Goal: Task Accomplishment & Management: Complete application form

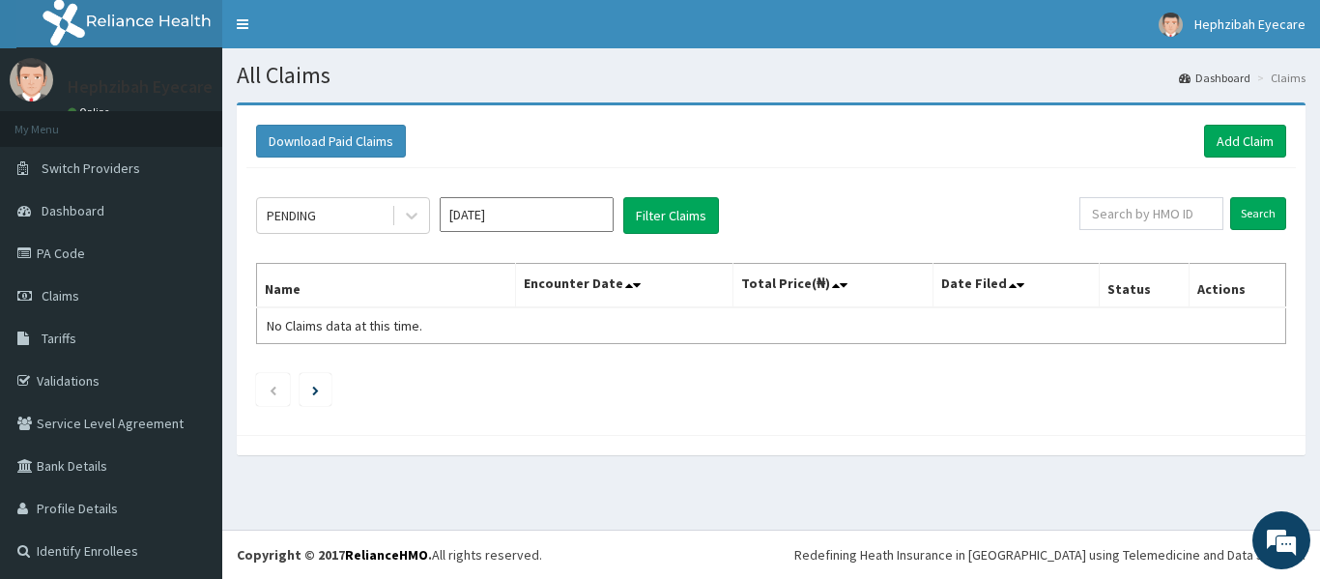
click at [1231, 124] on div "Download Paid Claims Add Claim" at bounding box center [770, 141] width 1049 height 53
click at [1229, 140] on link "Add Claim" at bounding box center [1245, 141] width 82 height 33
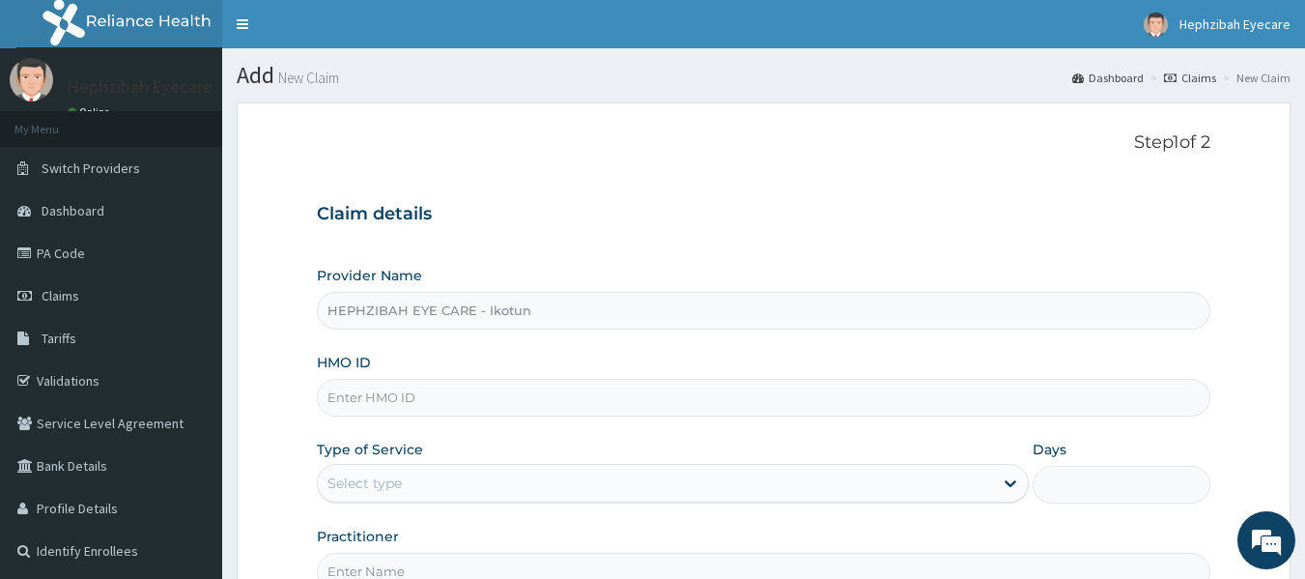
click at [417, 410] on input "HMO ID" at bounding box center [764, 398] width 895 height 38
type input "IBL/10075/B"
click at [491, 445] on div "Type of Service Select type" at bounding box center [673, 472] width 712 height 64
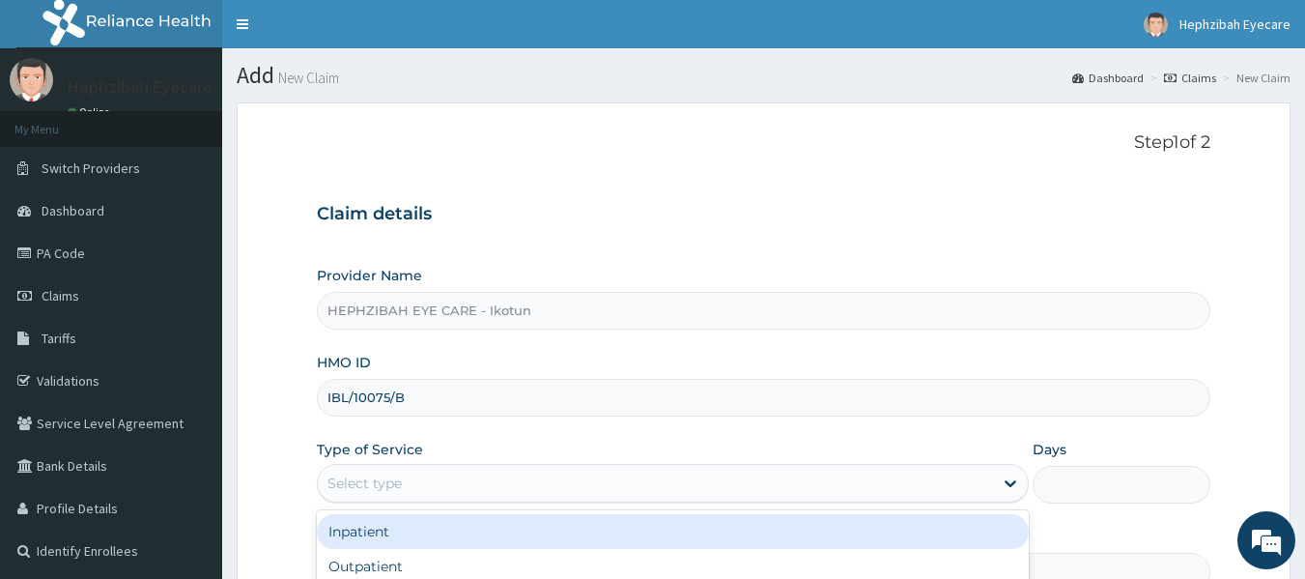
click at [510, 480] on div "Select type" at bounding box center [655, 483] width 675 height 31
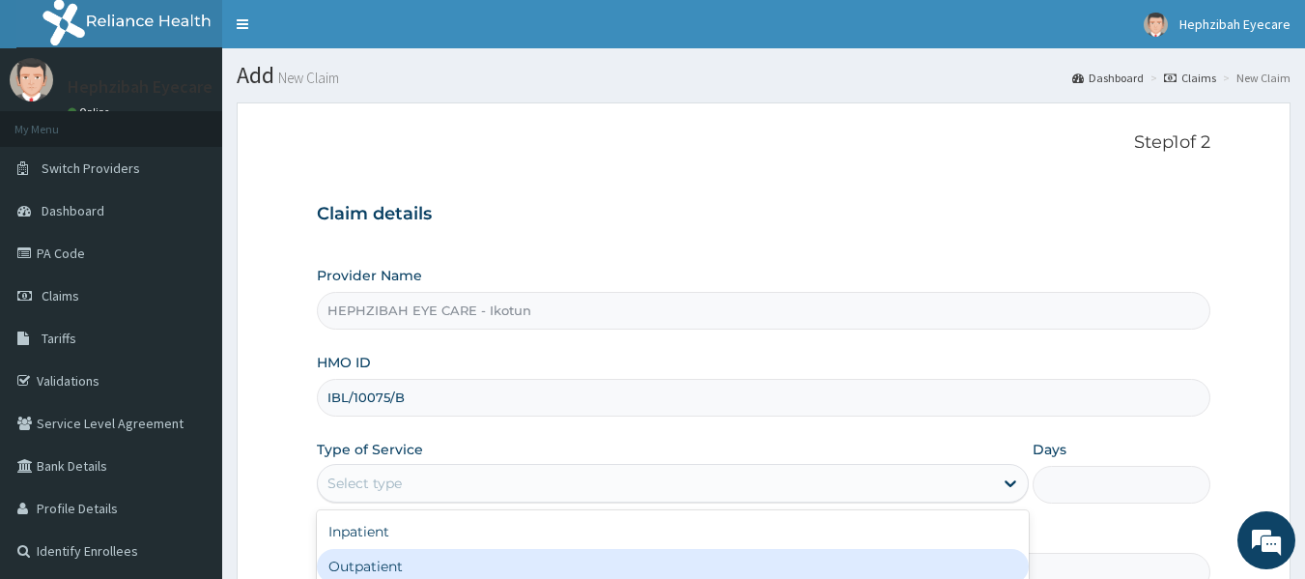
click at [404, 559] on div "Outpatient" at bounding box center [673, 566] width 712 height 35
type input "1"
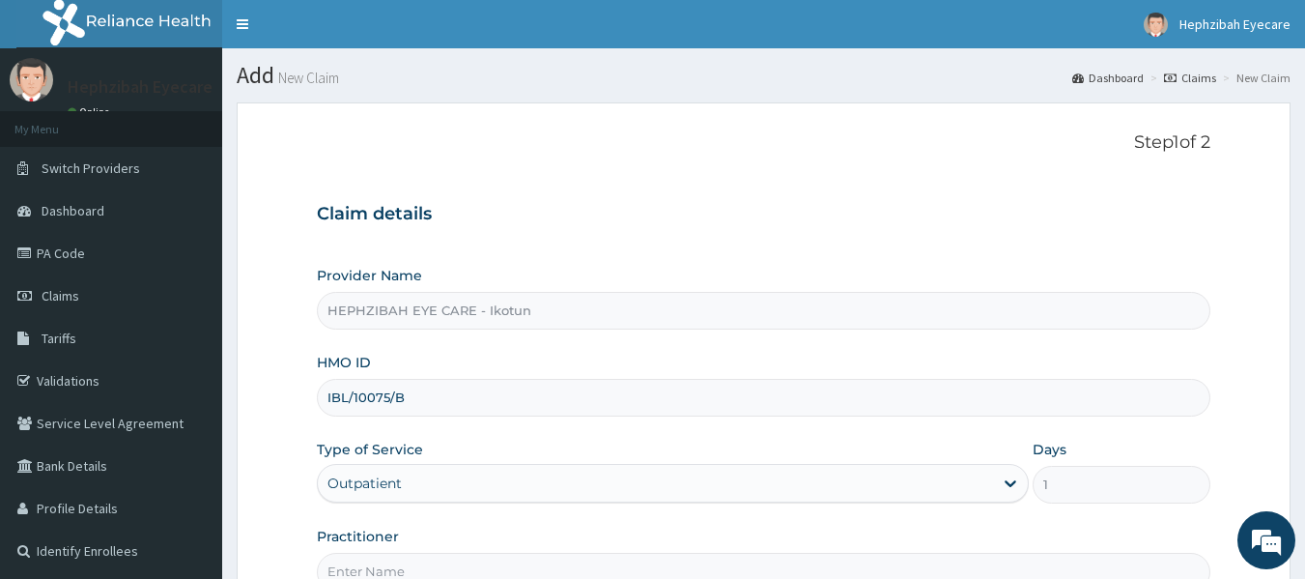
click at [412, 527] on div "Practitioner" at bounding box center [764, 559] width 895 height 64
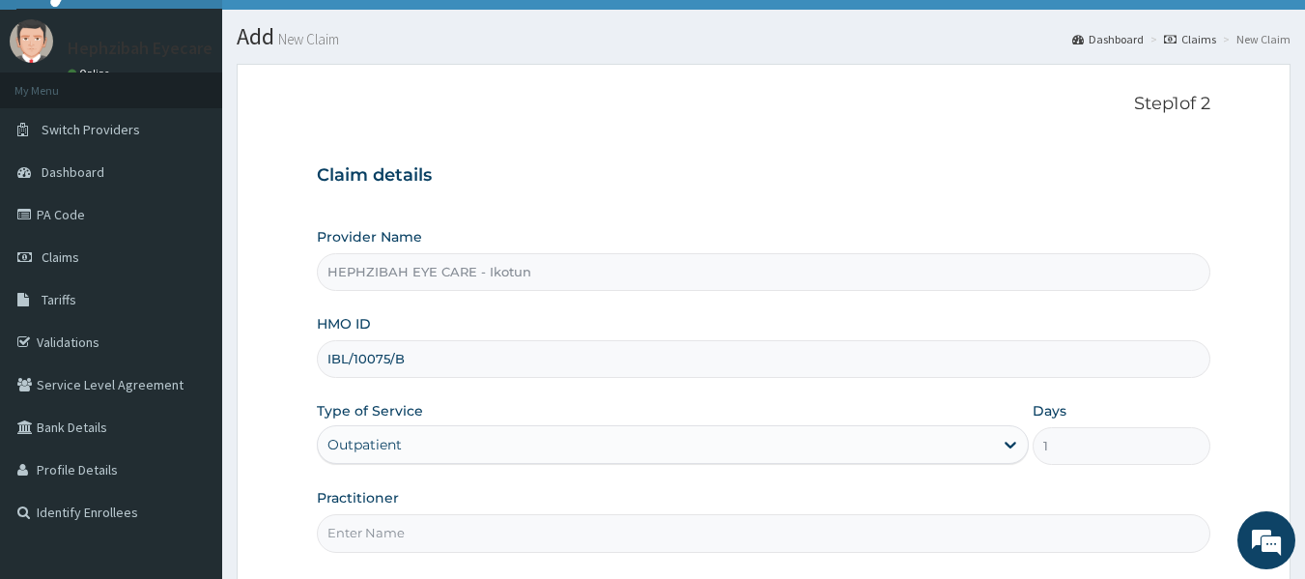
scroll to position [77, 0]
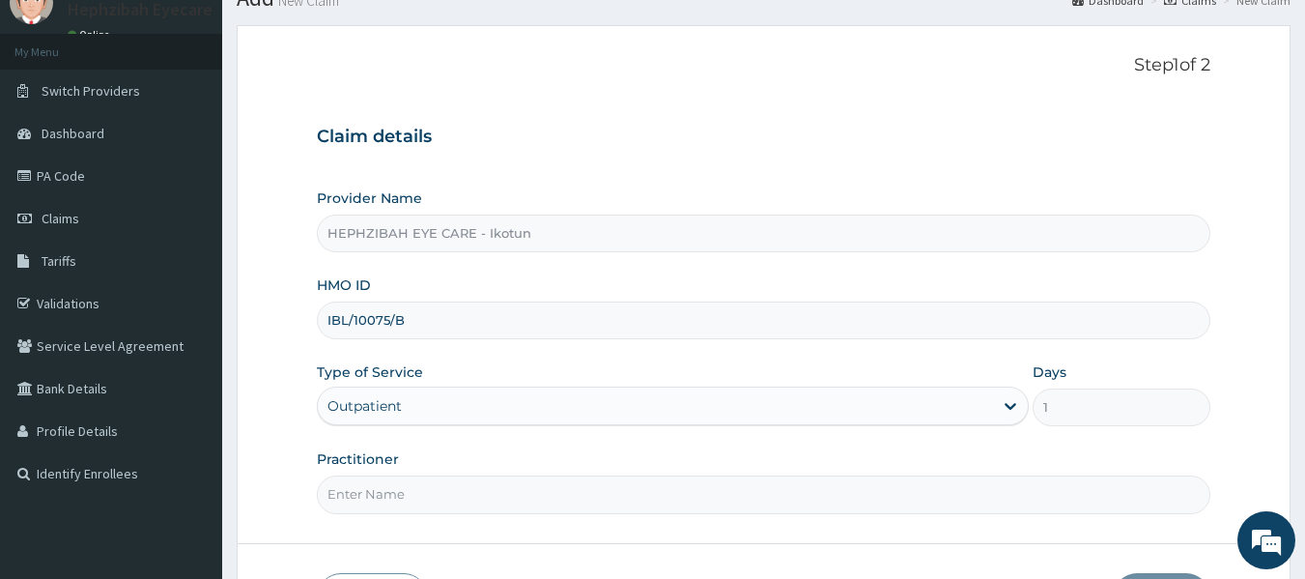
click at [402, 501] on input "Practitioner" at bounding box center [764, 494] width 895 height 38
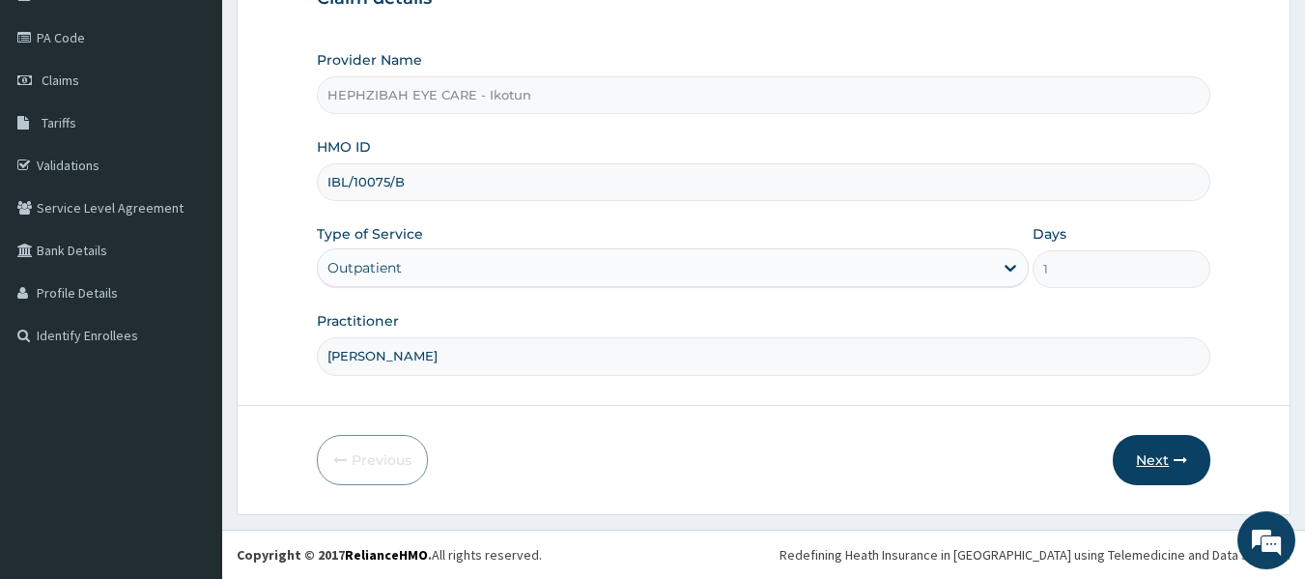
type input "DR UJU"
click at [1147, 460] on button "Next" at bounding box center [1162, 460] width 98 height 50
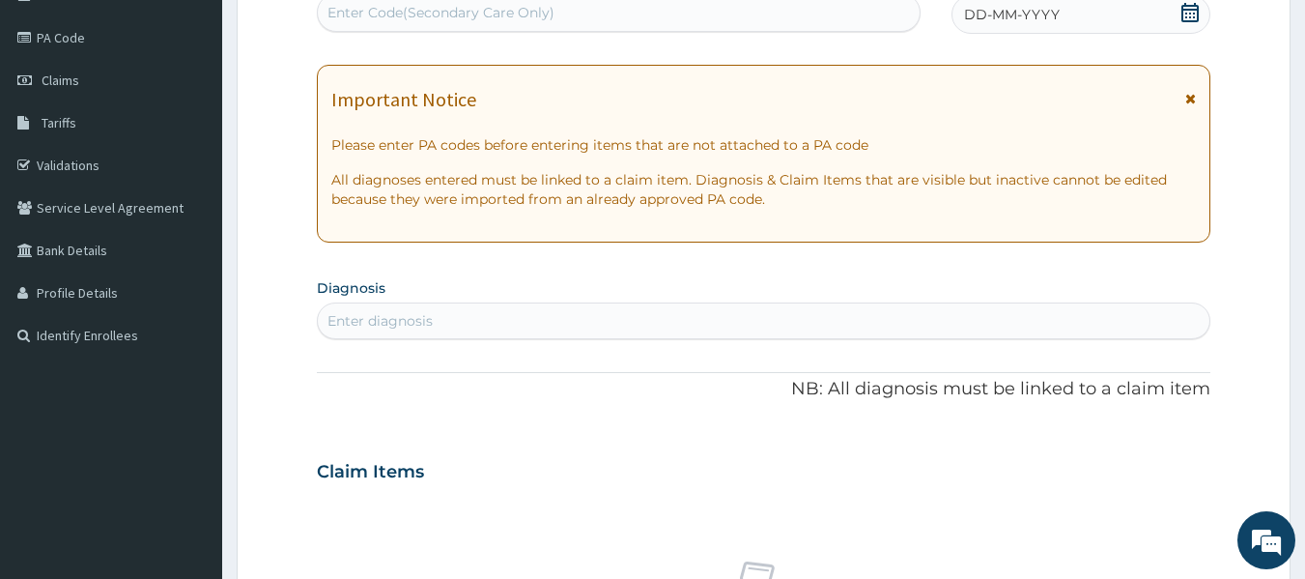
click at [694, 313] on div "Enter diagnosis" at bounding box center [764, 320] width 893 height 31
type input "P"
click at [600, 290] on section "Diagnosis Enter diagnosis" at bounding box center [764, 306] width 895 height 66
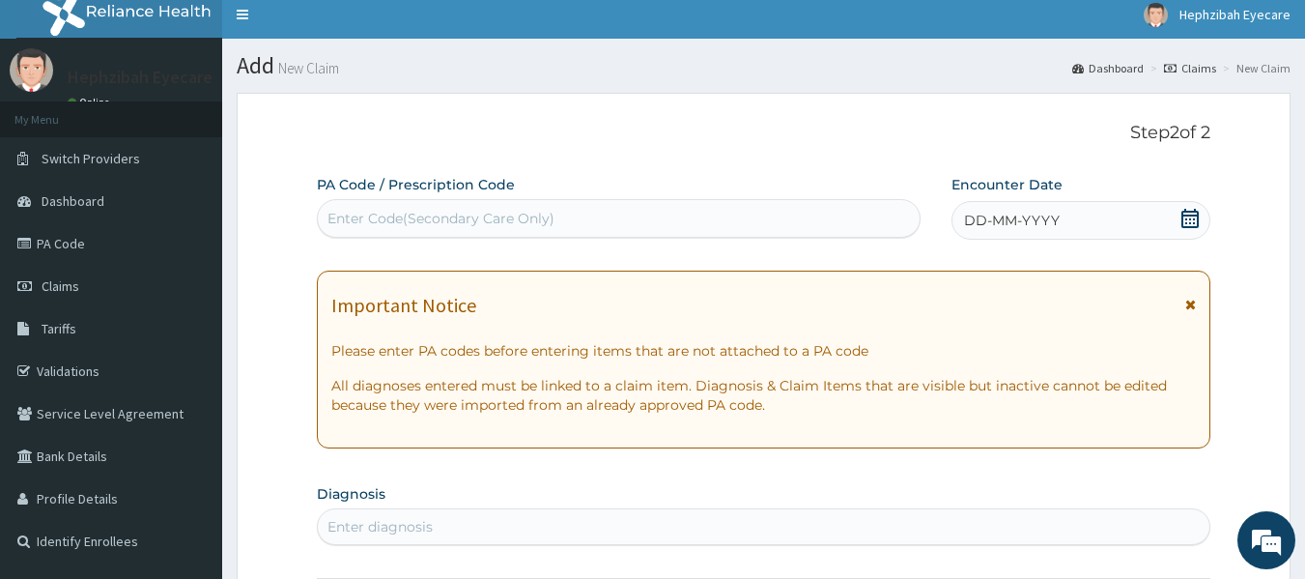
scroll to position [0, 0]
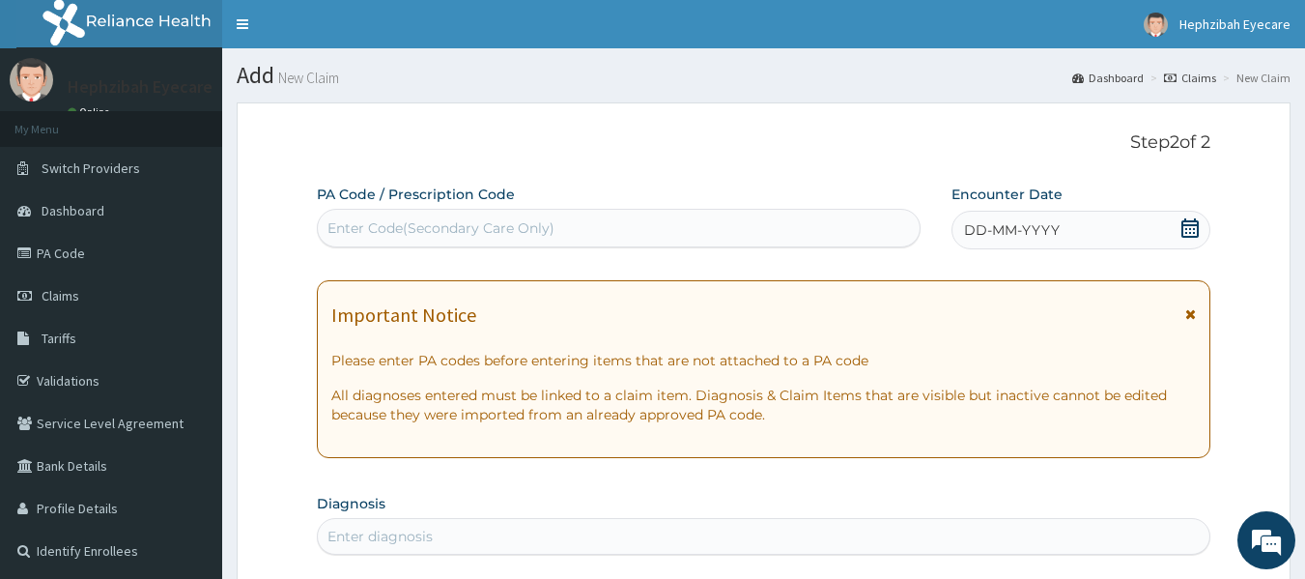
click at [684, 216] on div "Enter Code(Secondary Care Only)" at bounding box center [619, 228] width 603 height 31
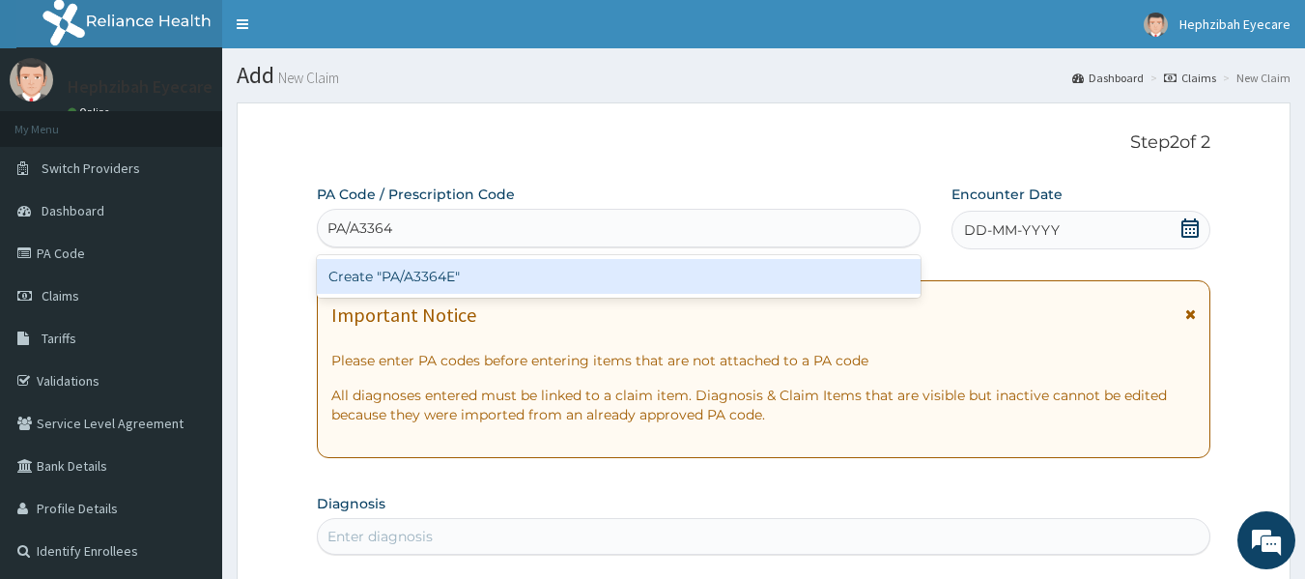
type input "PA/A3364E"
click at [676, 263] on div "Create "PA/A3364E"" at bounding box center [619, 276] width 605 height 35
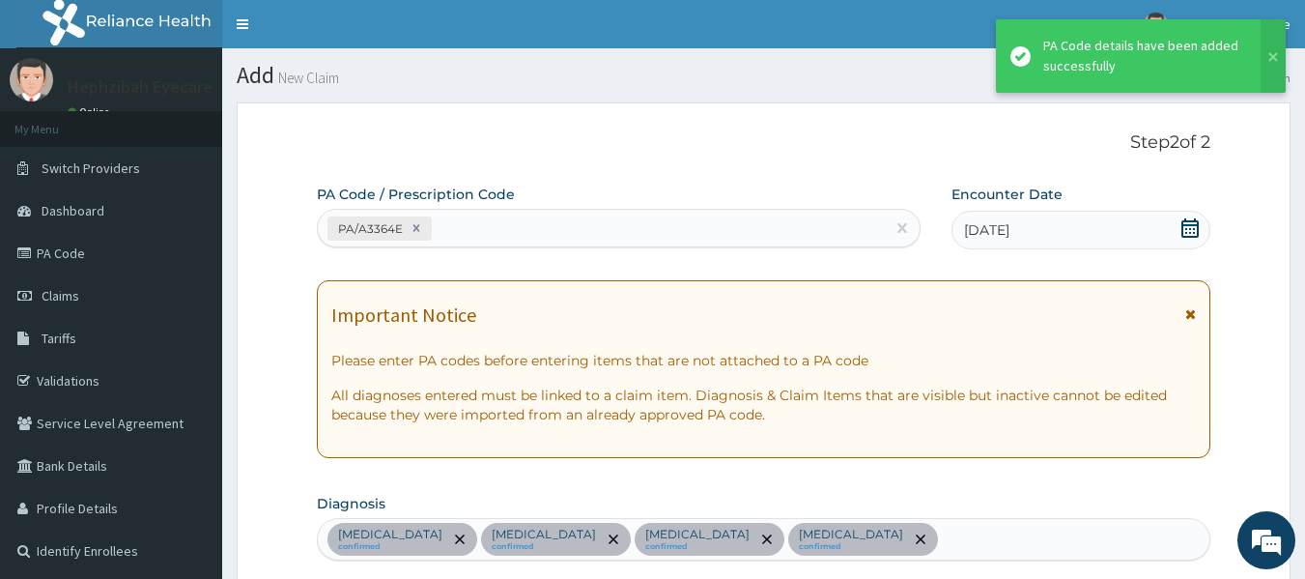
scroll to position [915, 0]
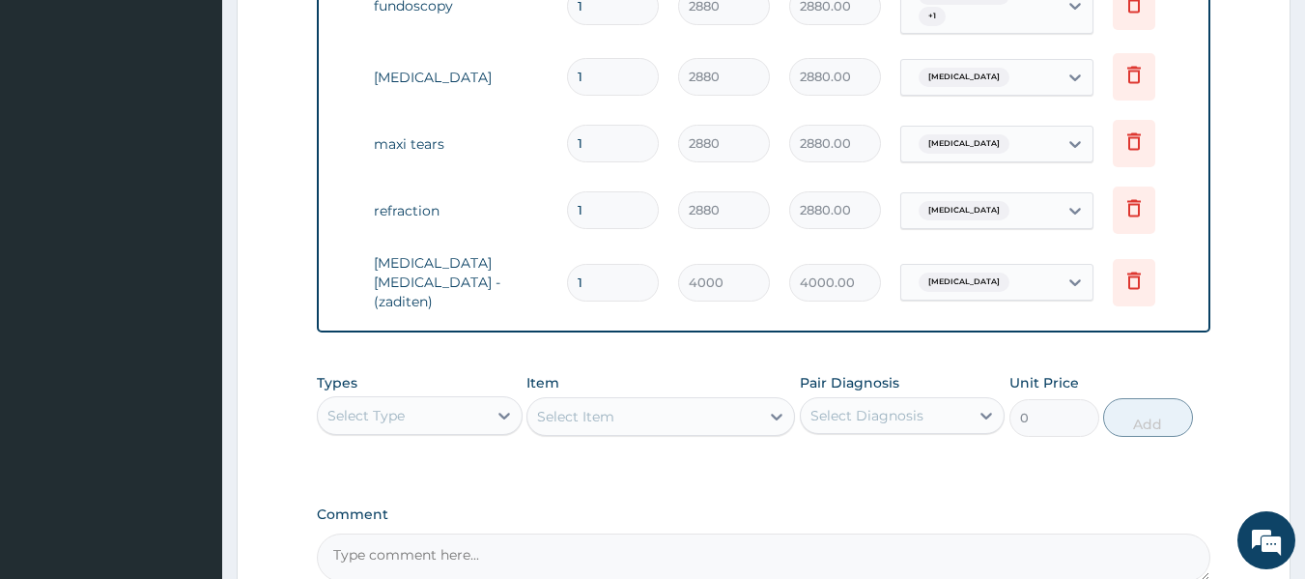
scroll to position [1137, 0]
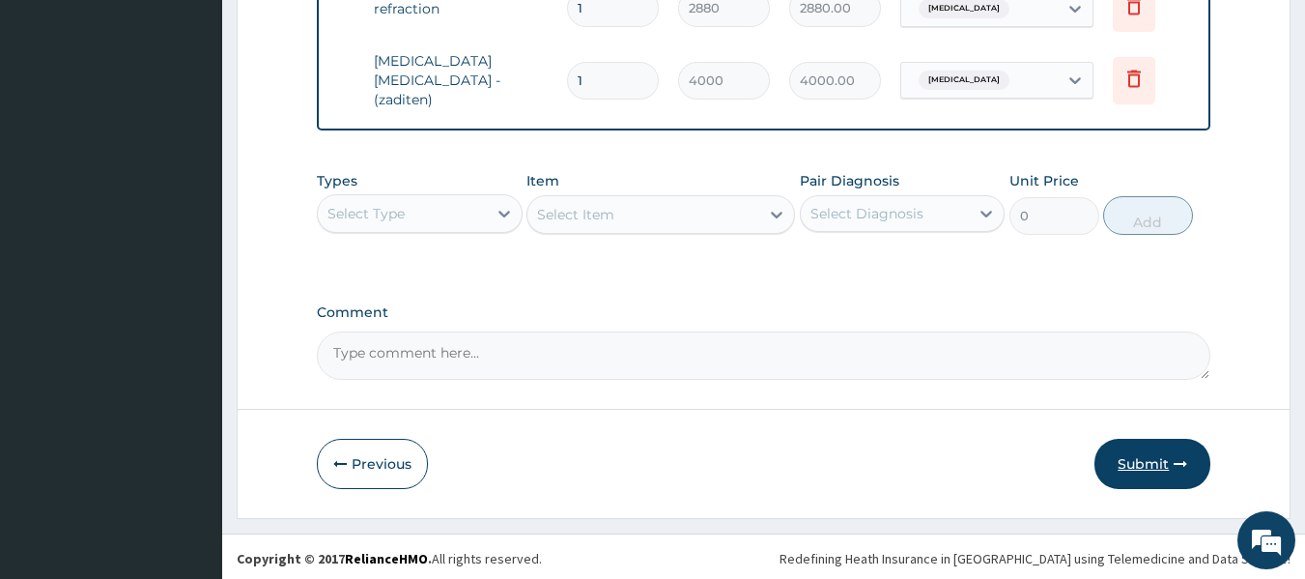
click at [1158, 461] on button "Submit" at bounding box center [1153, 464] width 116 height 50
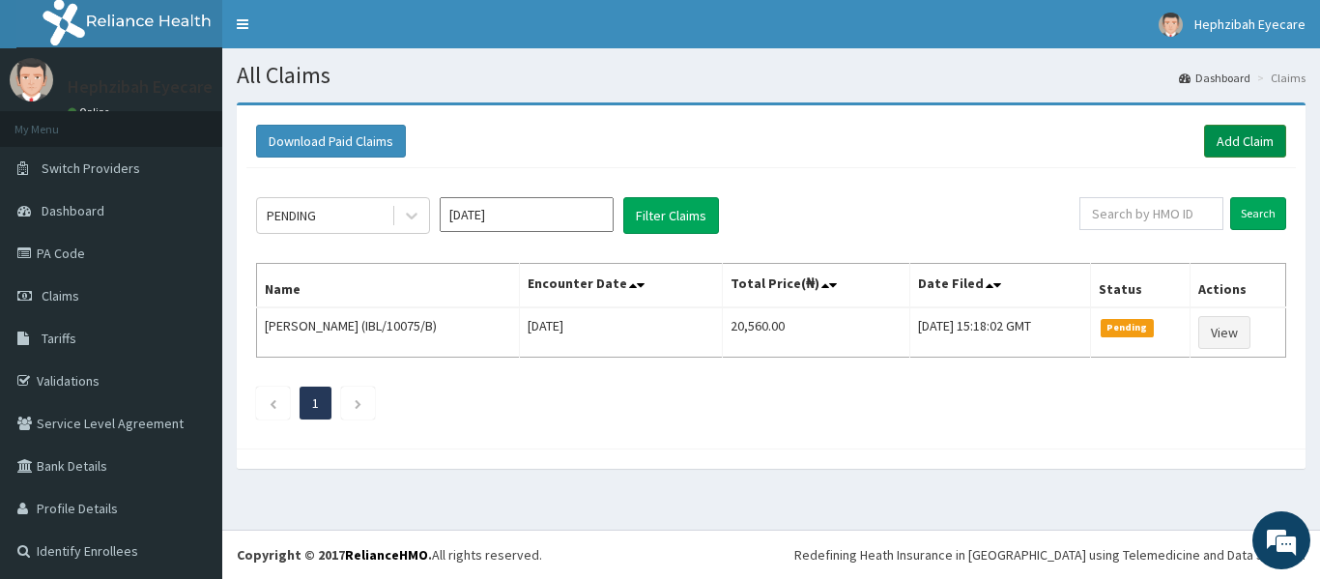
click at [1238, 129] on link "Add Claim" at bounding box center [1245, 141] width 82 height 33
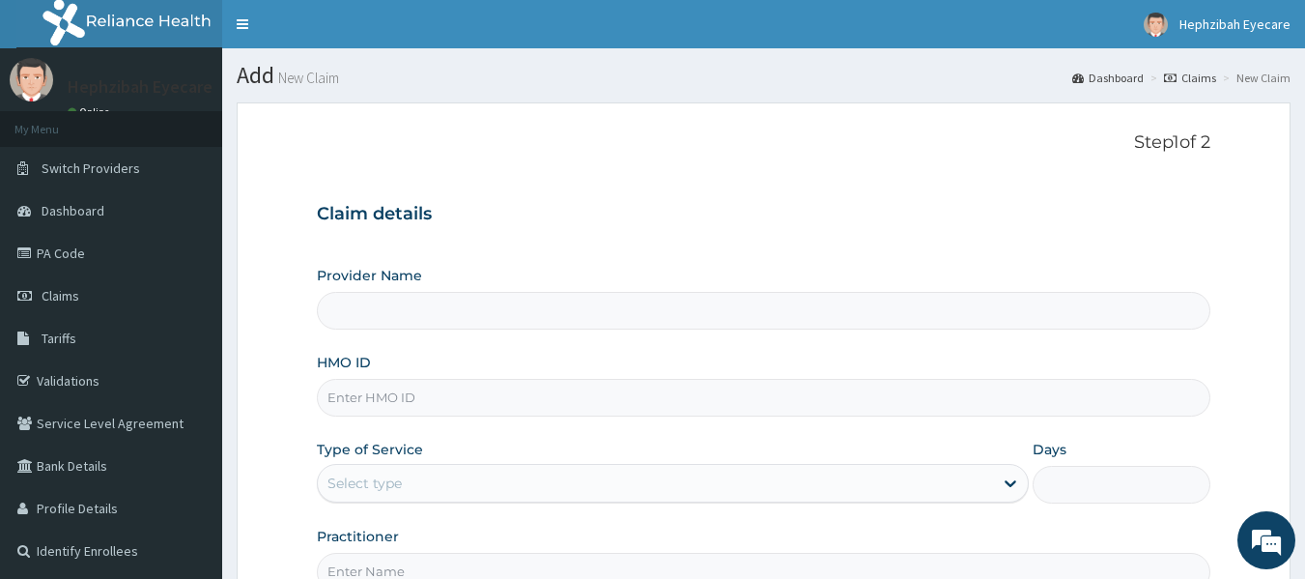
type input "HEPHZIBAH EYE CARE - Ikotun"
click at [770, 412] on input "HMO ID" at bounding box center [764, 398] width 895 height 38
click at [715, 437] on div "Provider Name HEPHZIBAH EYE CARE - Ikotun HMO ID PA/235D9B Type of Service Sele…" at bounding box center [764, 428] width 895 height 325
drag, startPoint x: 523, startPoint y: 377, endPoint x: 477, endPoint y: 409, distance: 55.5
click at [477, 409] on div "HMO ID PA/235D9B" at bounding box center [764, 385] width 895 height 64
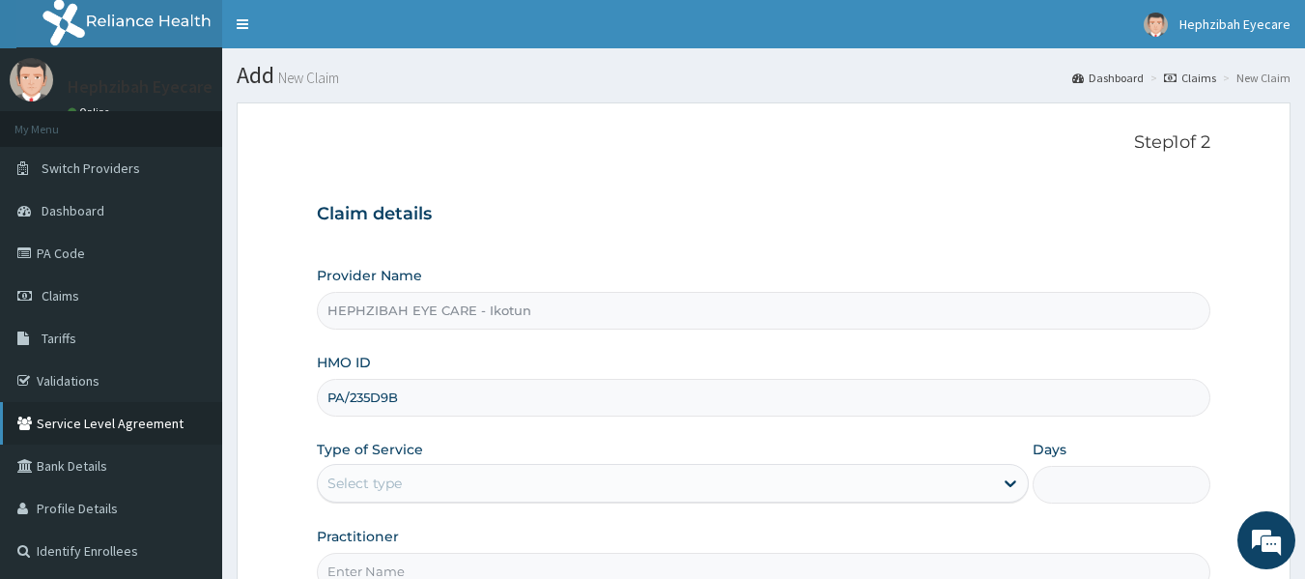
drag, startPoint x: 477, startPoint y: 409, endPoint x: 172, endPoint y: 432, distance: 306.2
click at [172, 432] on div "R EL Toggle navigation Hephzibah Eyecare Hephzibah Eyecare - isheri@hephzibahey…" at bounding box center [652, 397] width 1305 height 794
type input "IBL/0075/B"
click at [309, 444] on form "Step 1 of 2 Claim details Provider Name HEPHZIBAH EYE CARE - Ikotun HMO ID IBL/…" at bounding box center [764, 415] width 1054 height 627
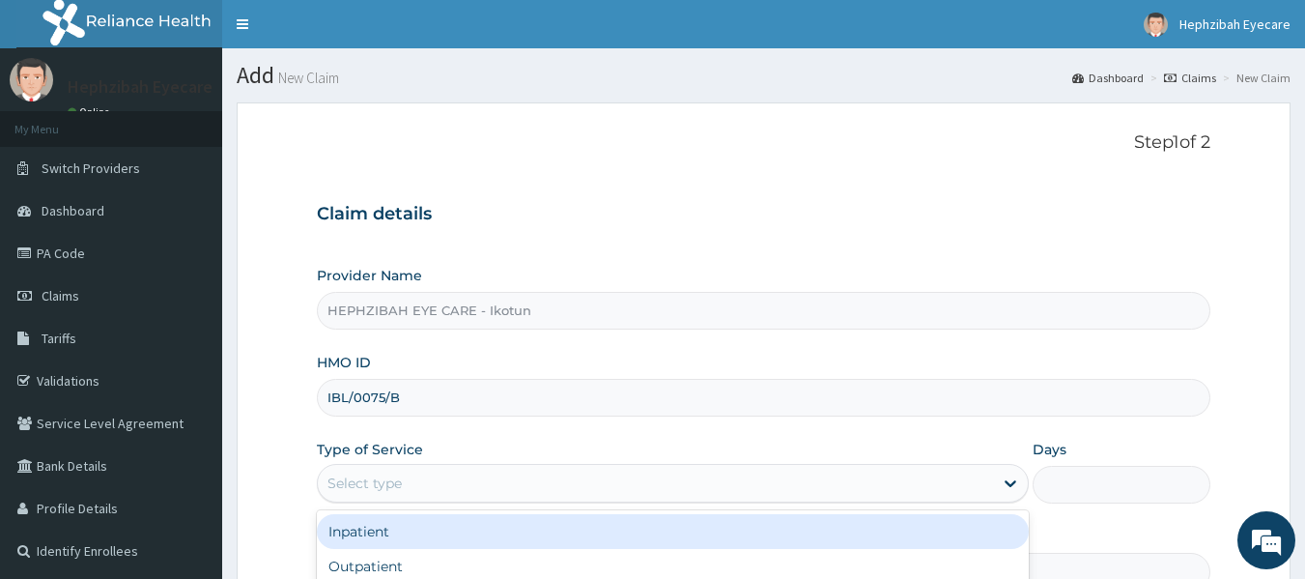
click at [425, 464] on div "Select type" at bounding box center [673, 483] width 712 height 39
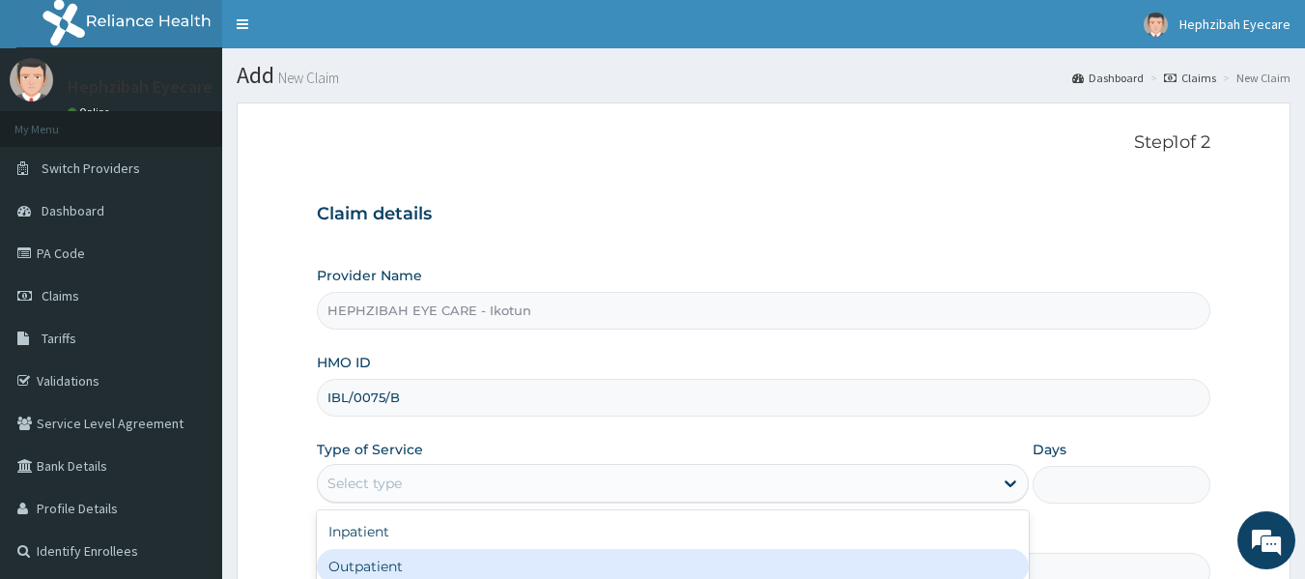
click at [407, 557] on div "Outpatient" at bounding box center [673, 566] width 712 height 35
type input "1"
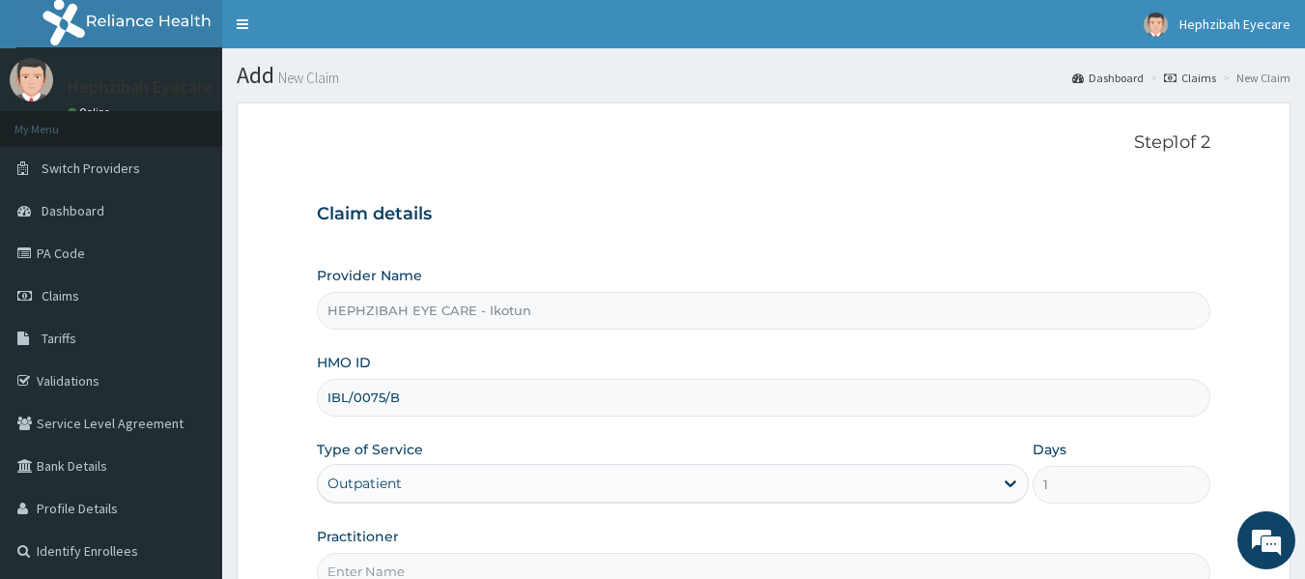
click at [413, 552] on div "Practitioner" at bounding box center [764, 559] width 895 height 64
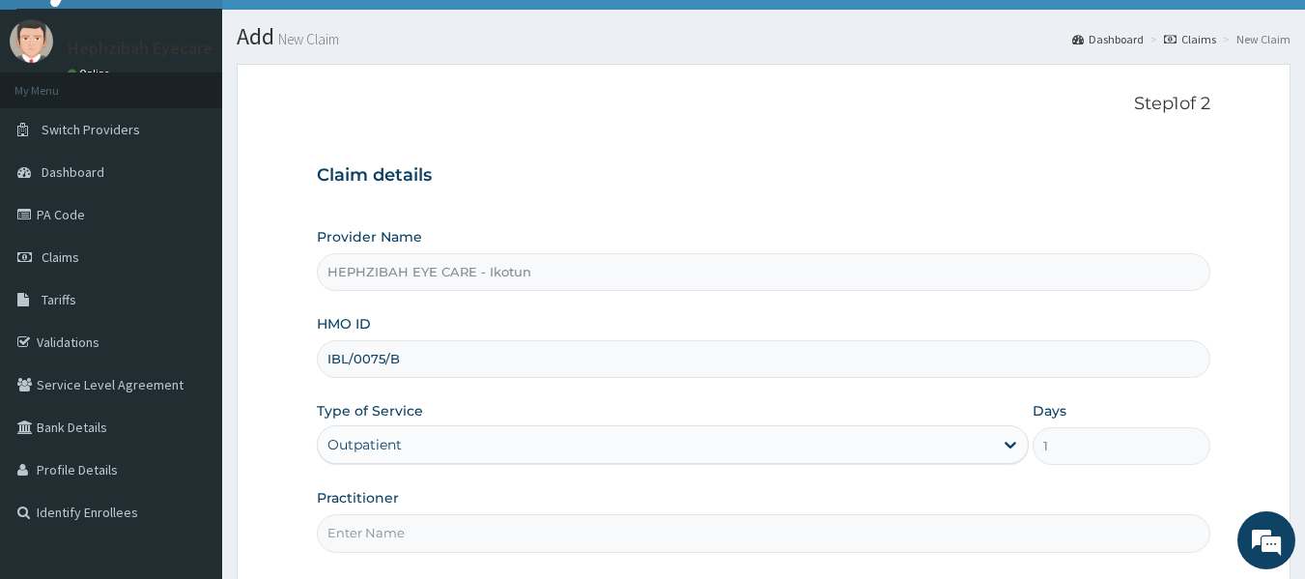
scroll to position [77, 0]
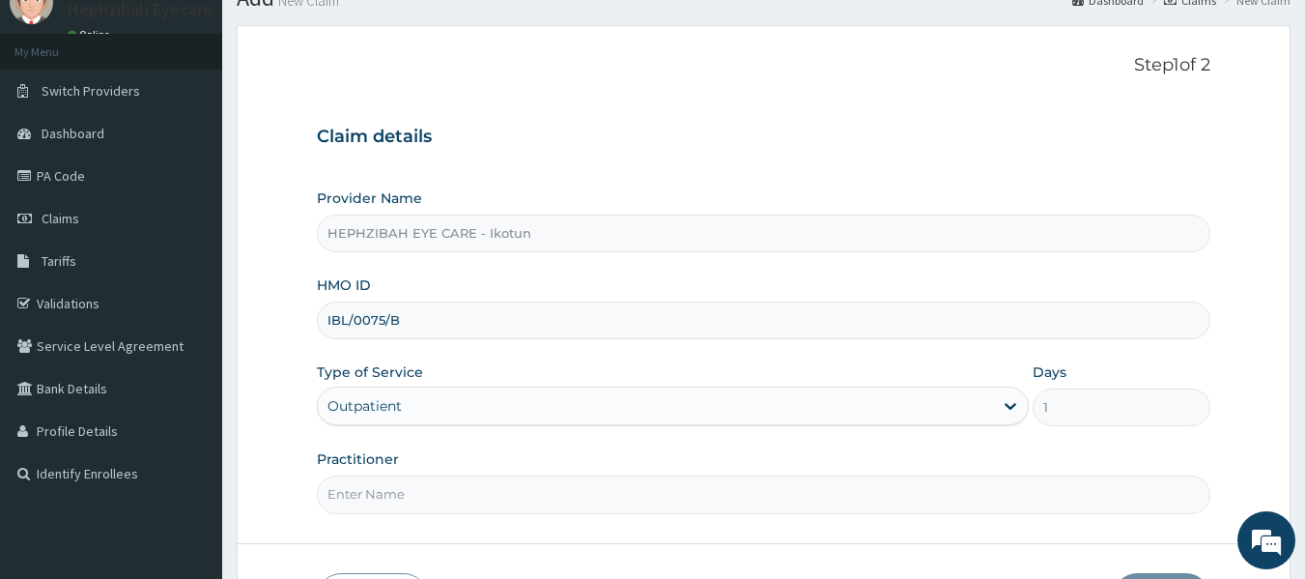
click at [406, 499] on input "Practitioner" at bounding box center [764, 494] width 895 height 38
type input "DR UJU"
click at [451, 536] on form "Step 1 of 2 Claim details Provider Name HEPHZIBAH EYE CARE - Ikotun HMO ID IBL/…" at bounding box center [764, 338] width 1054 height 627
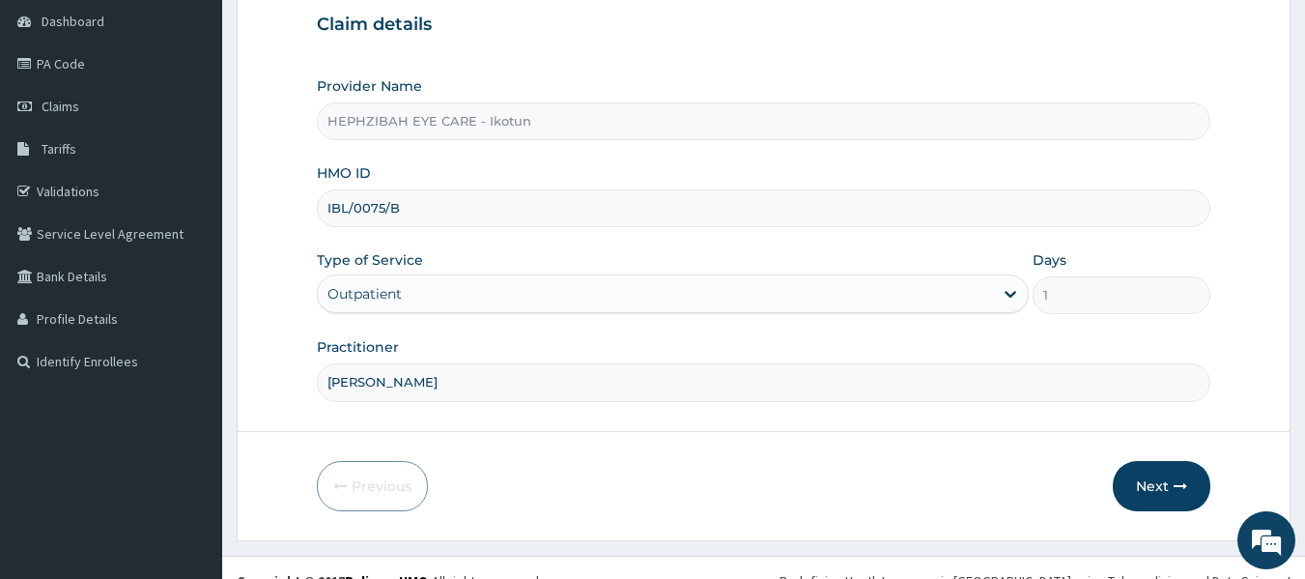
scroll to position [193, 0]
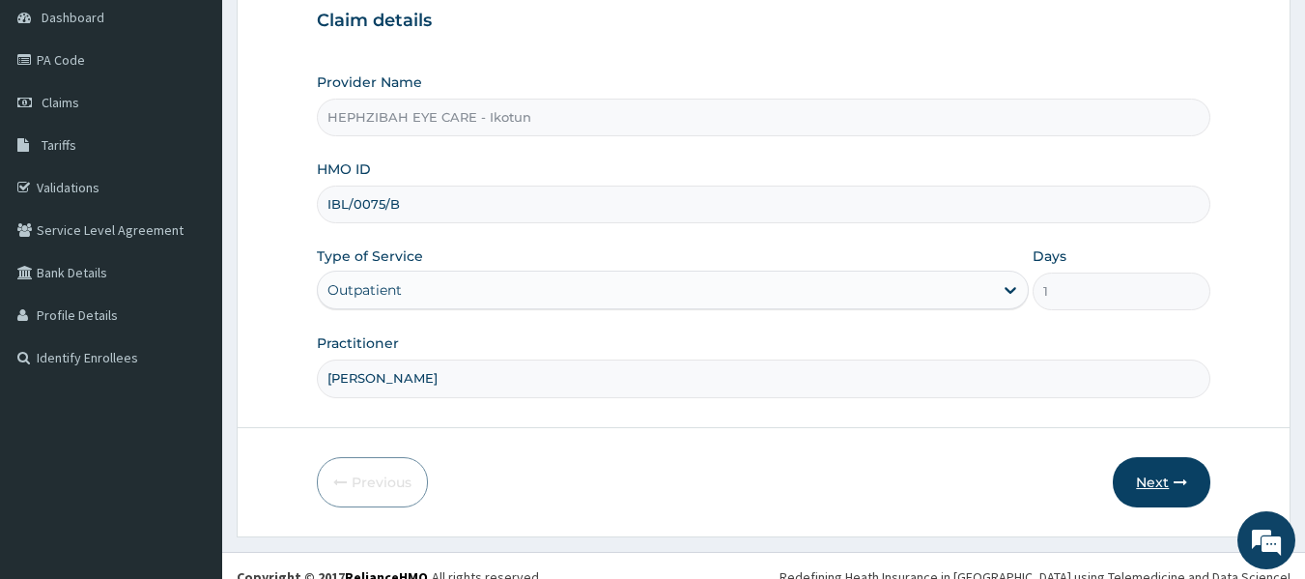
click at [1163, 486] on button "Next" at bounding box center [1162, 482] width 98 height 50
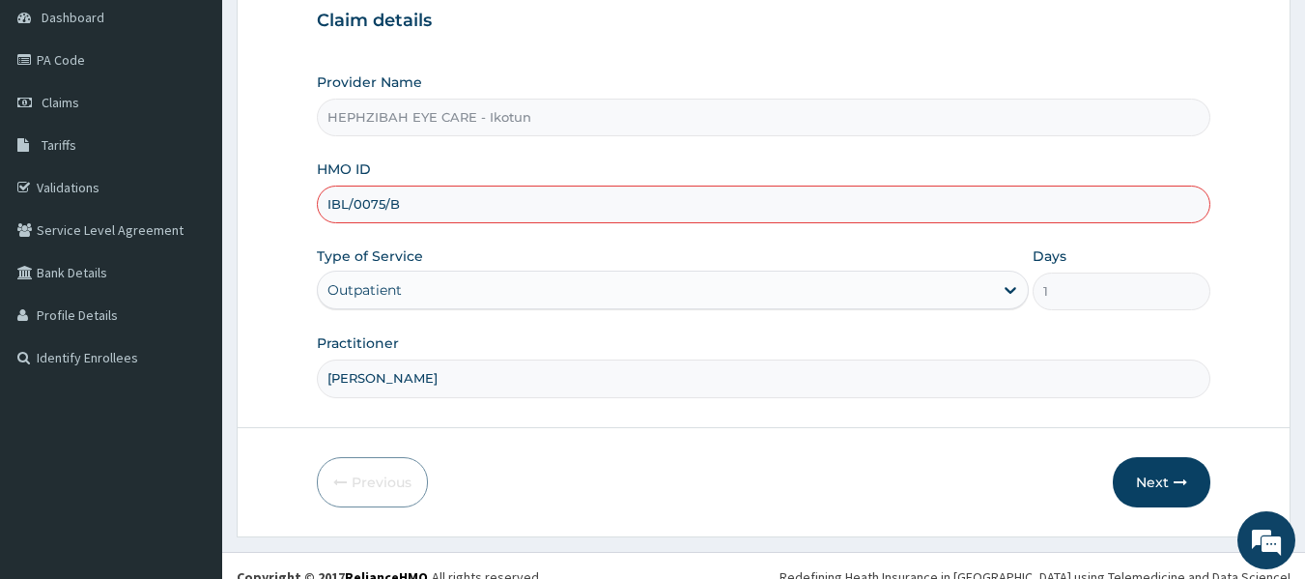
click at [354, 211] on input "IBL/0075/B" at bounding box center [764, 205] width 895 height 38
type input "IBL/10075/B"
click at [1141, 469] on button "Next" at bounding box center [1162, 482] width 98 height 50
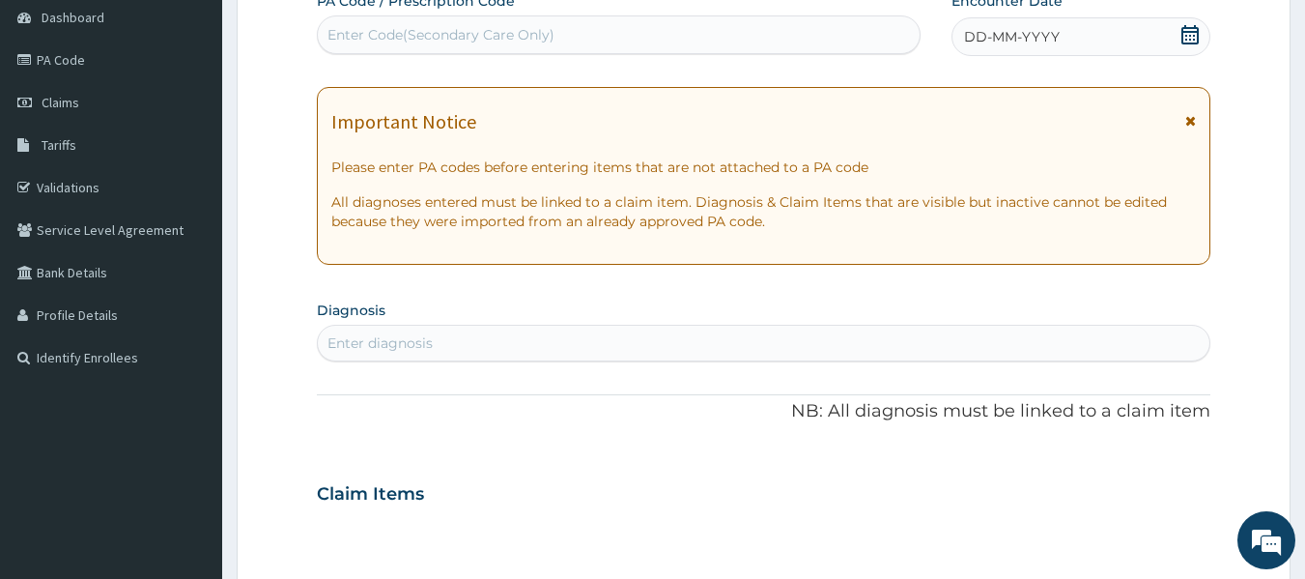
click at [619, 30] on div "Enter Code(Secondary Care Only)" at bounding box center [619, 34] width 603 height 31
type input "PA/235D9B"
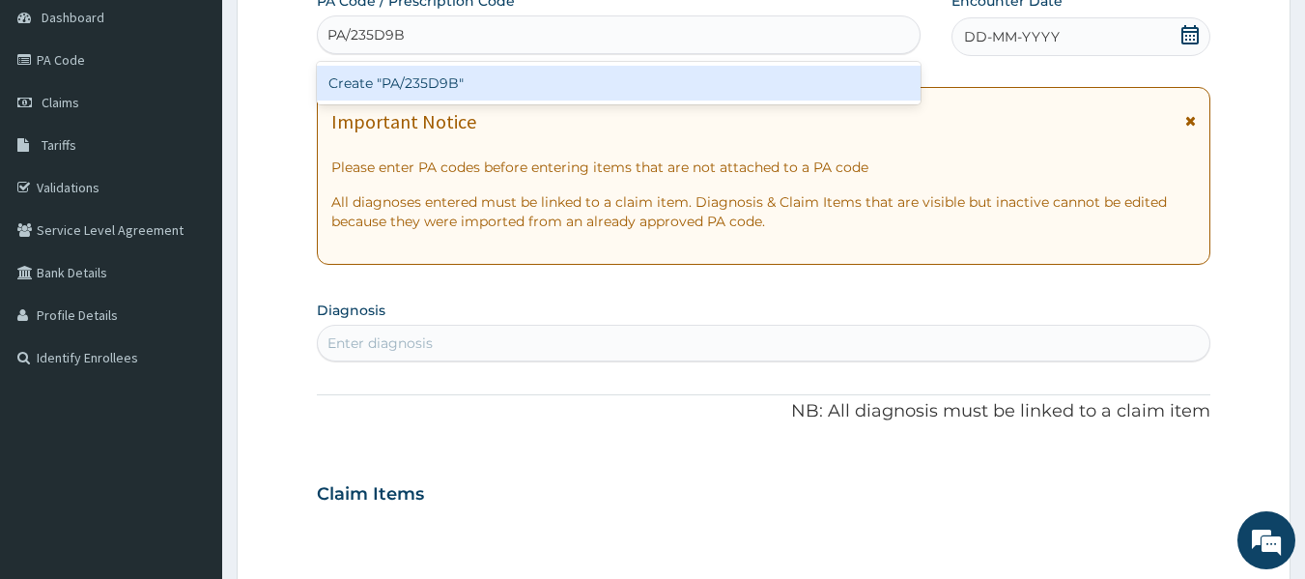
click at [628, 69] on div "Create "PA/235D9B"" at bounding box center [619, 83] width 605 height 35
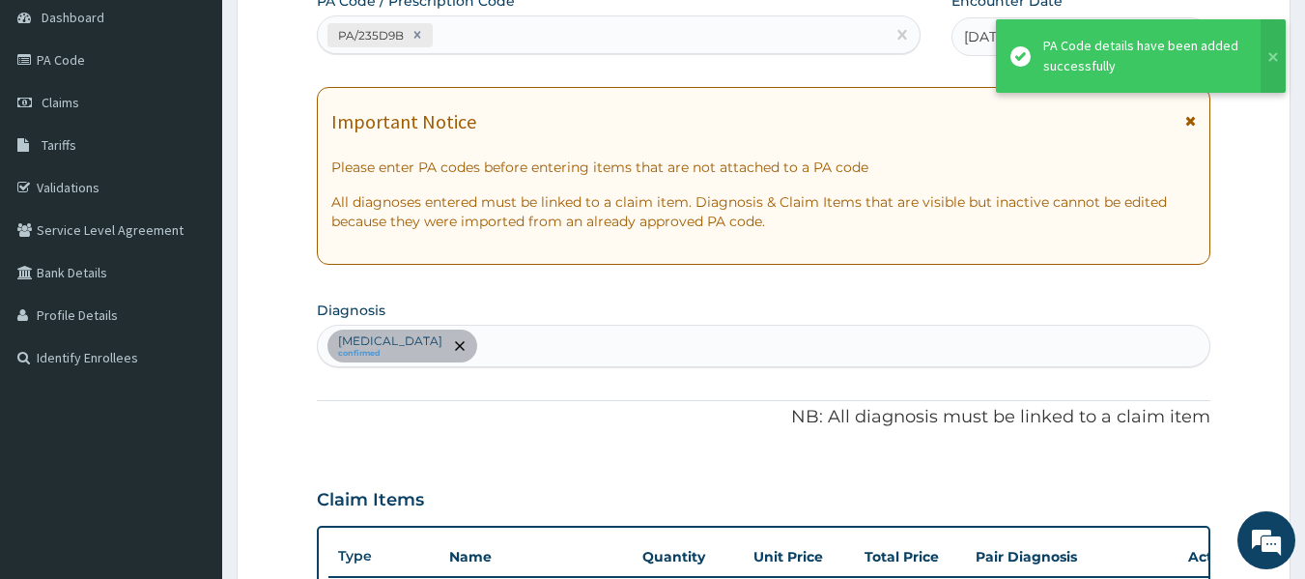
scroll to position [582, 0]
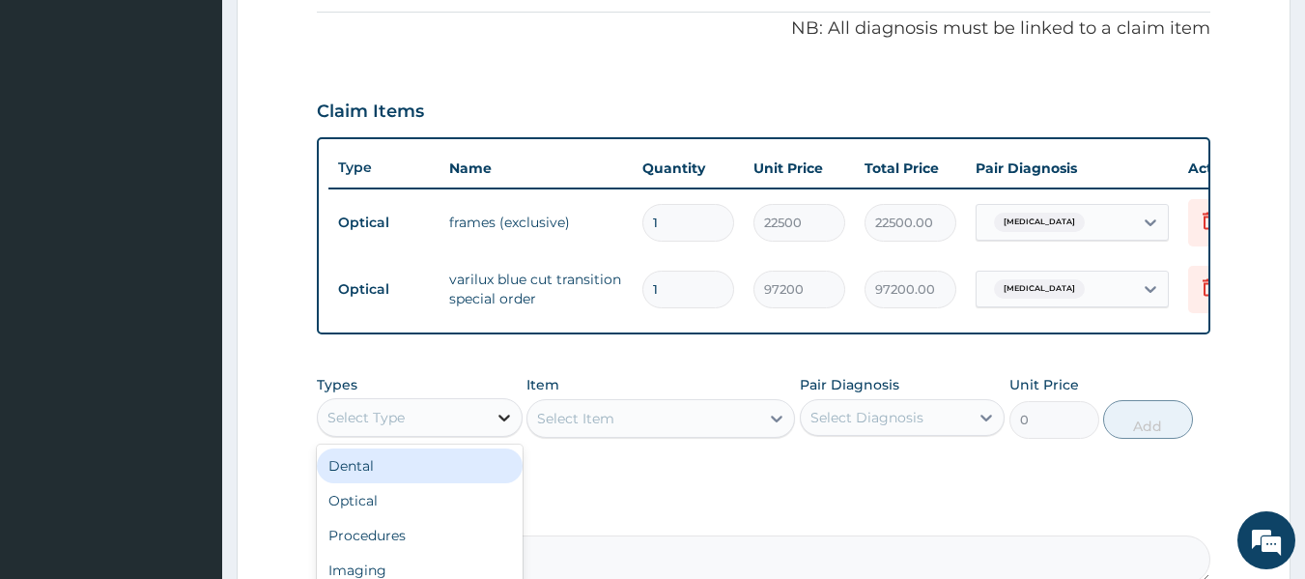
click at [493, 419] on div at bounding box center [504, 417] width 35 height 35
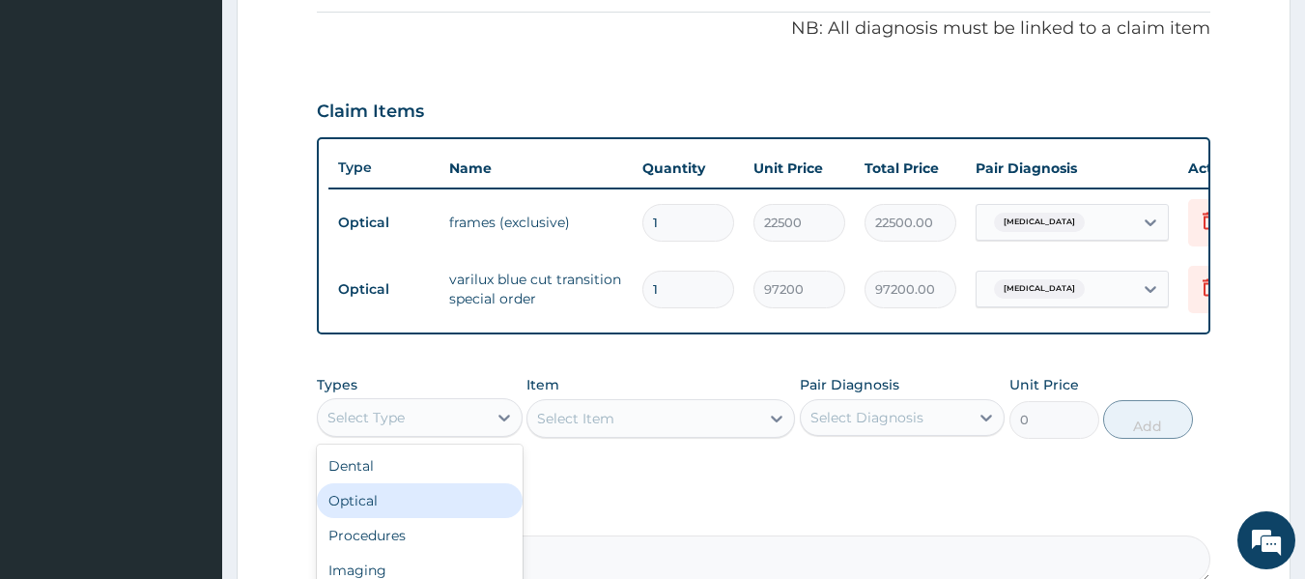
click at [439, 518] on div "Optical" at bounding box center [420, 500] width 206 height 35
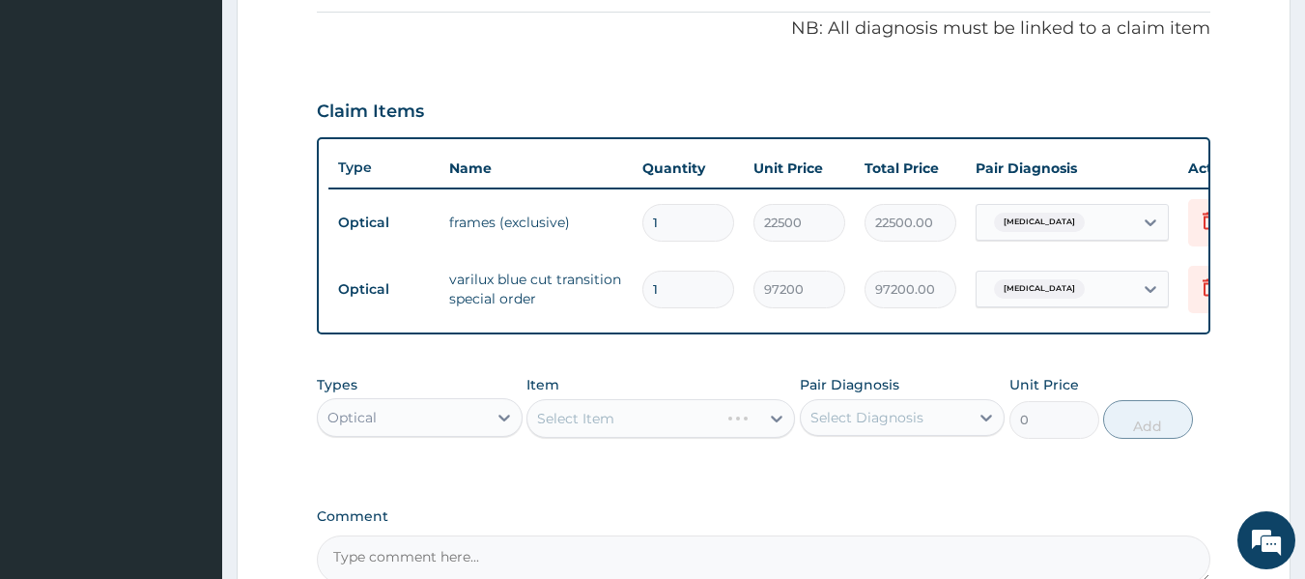
click at [639, 435] on div "Select Item" at bounding box center [661, 418] width 269 height 39
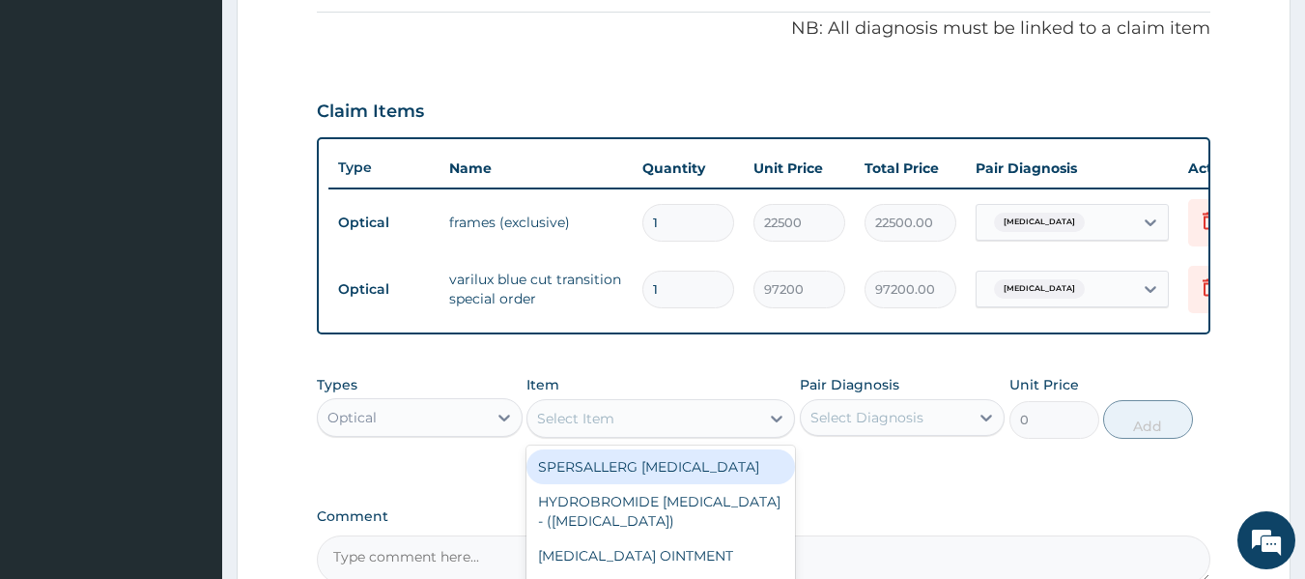
click at [639, 434] on div "Select Item" at bounding box center [644, 418] width 232 height 31
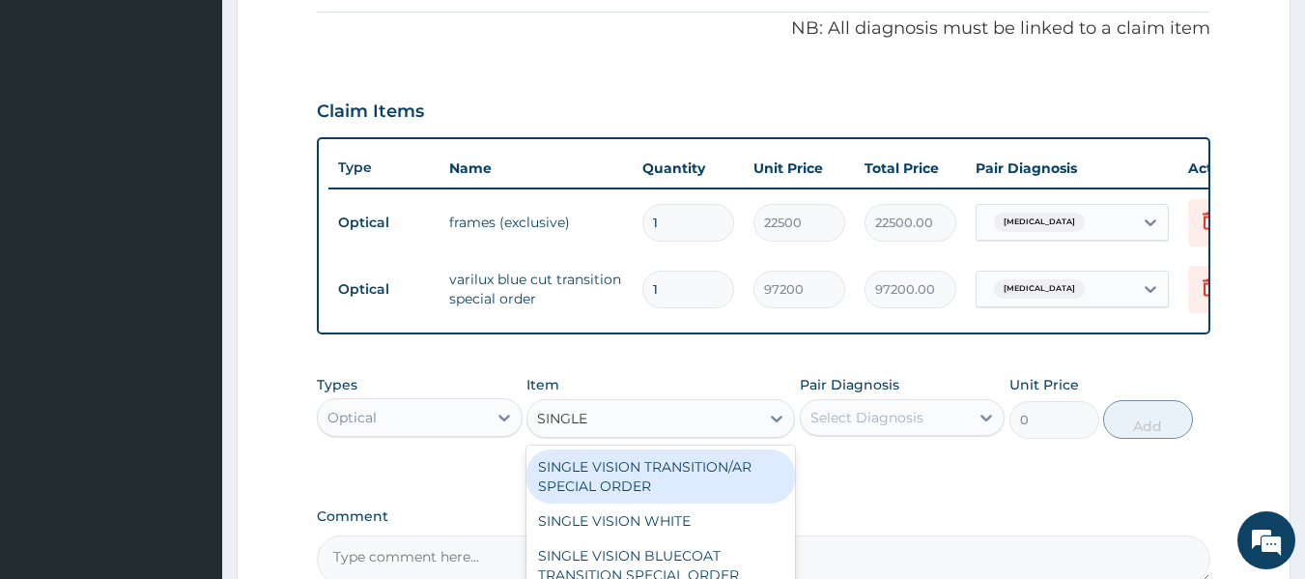
type input "SINGLE V"
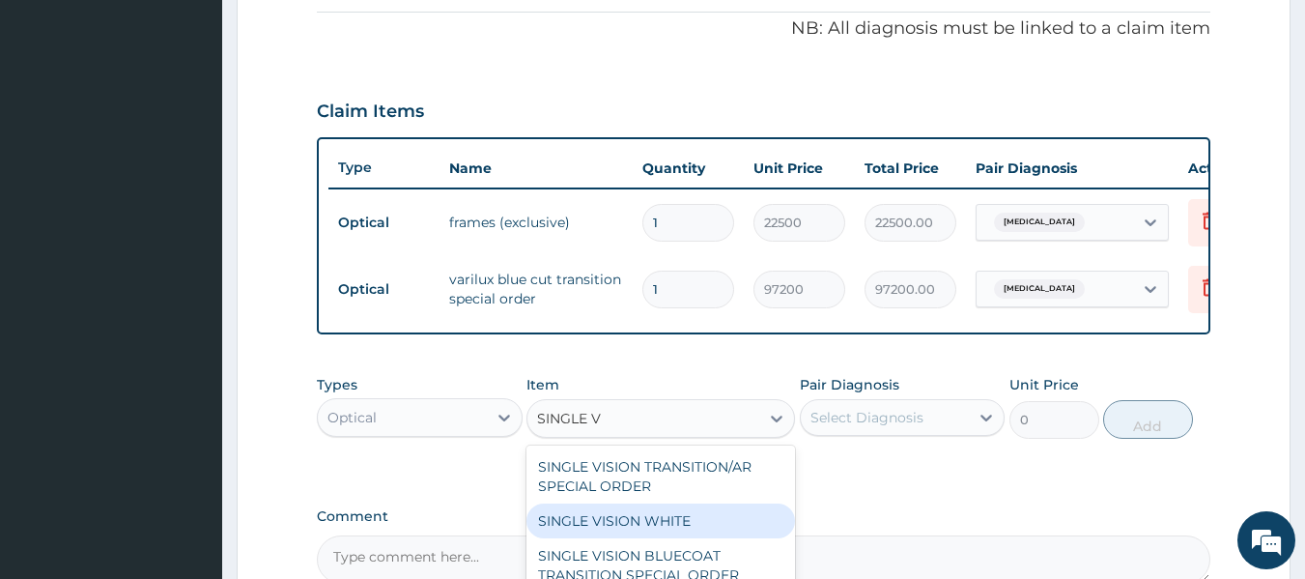
click at [674, 529] on div "SINGLE VISION WHITE" at bounding box center [661, 520] width 269 height 35
type input "10800"
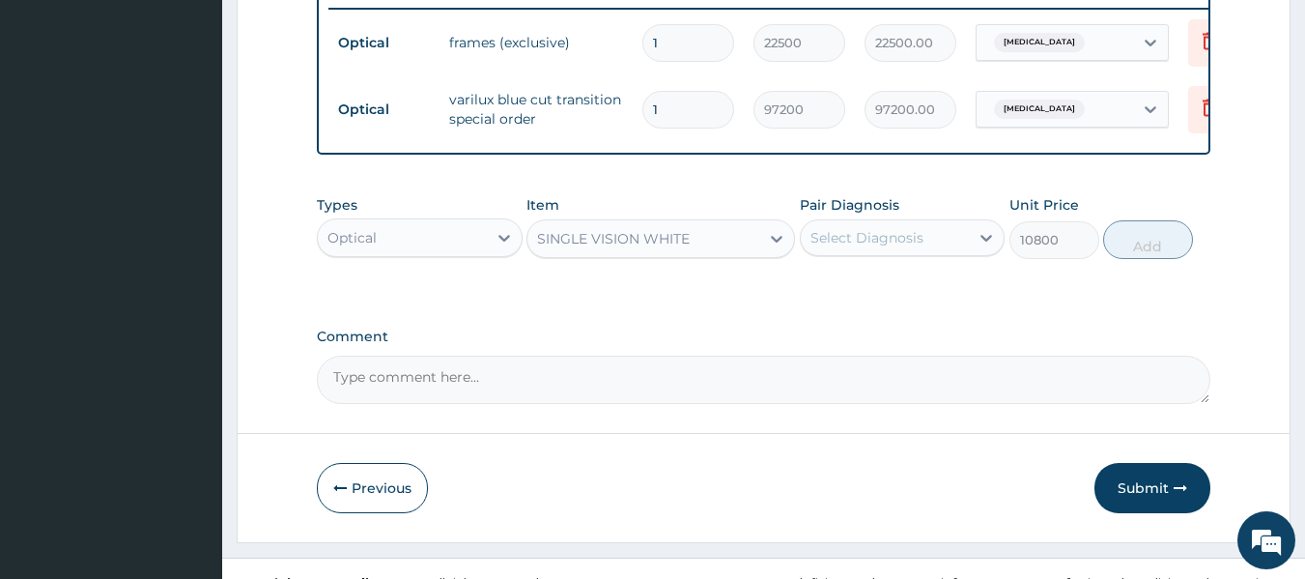
scroll to position [784, 0]
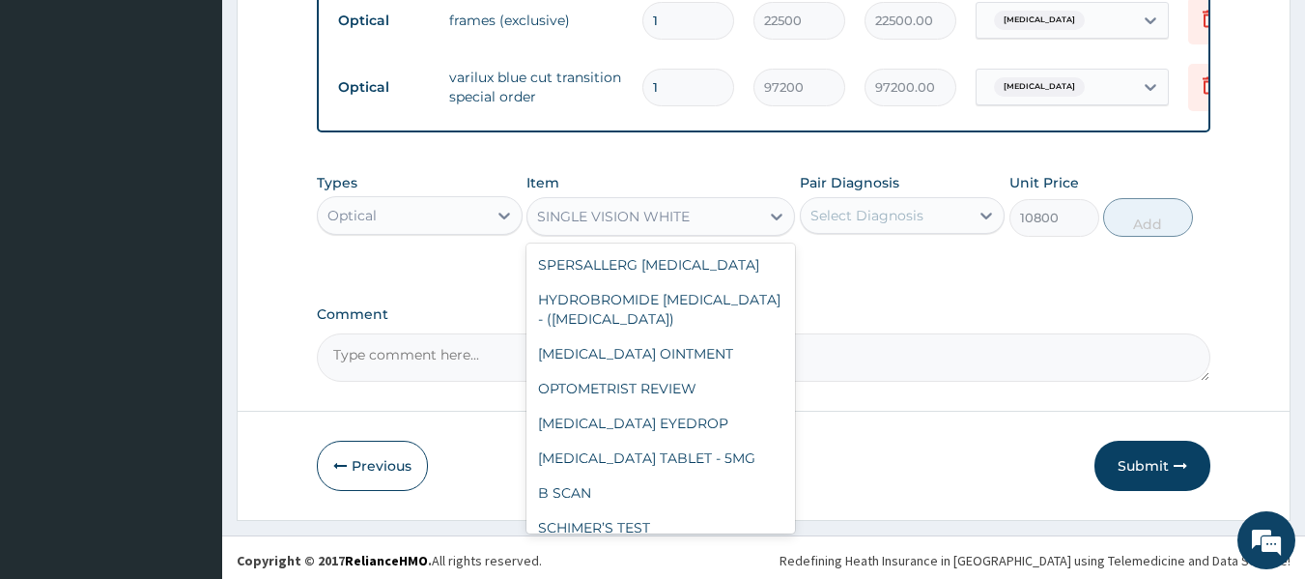
click at [758, 220] on div "SINGLE VISION WHITE" at bounding box center [644, 216] width 232 height 31
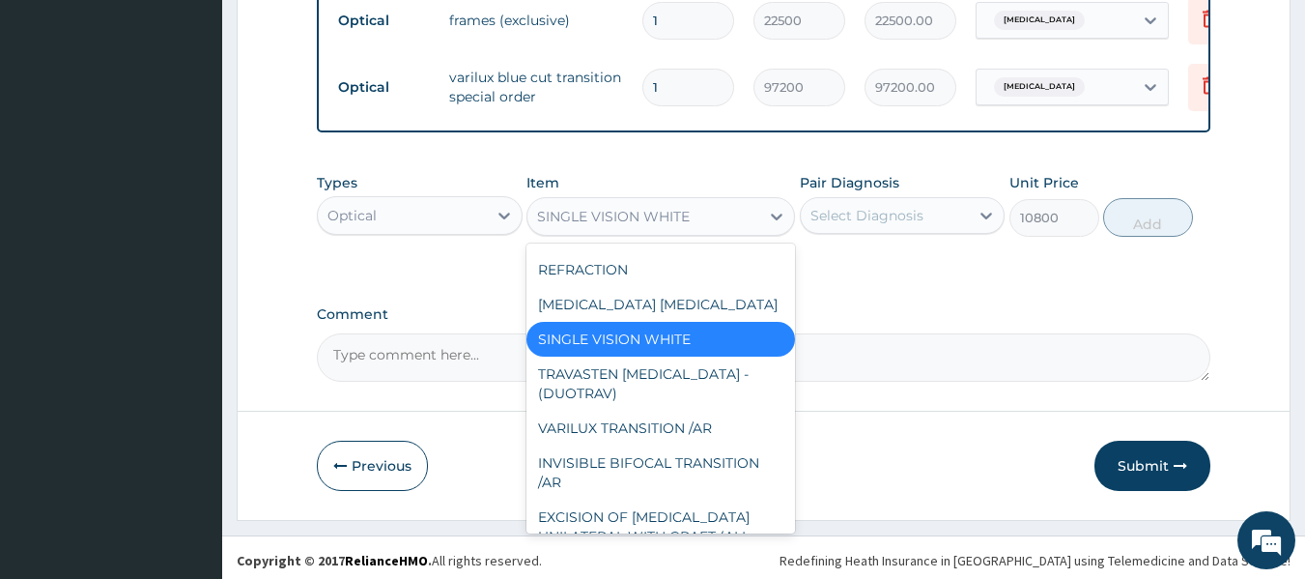
scroll to position [2412, 0]
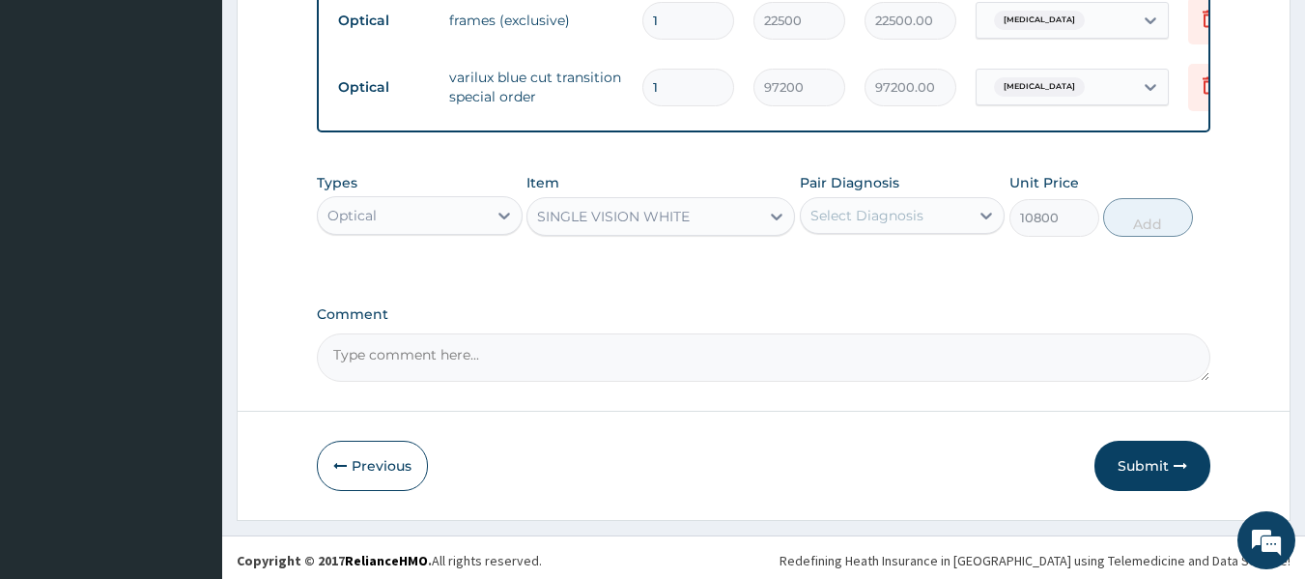
click at [588, 223] on div "SINGLE VISION WHITE" at bounding box center [613, 216] width 153 height 19
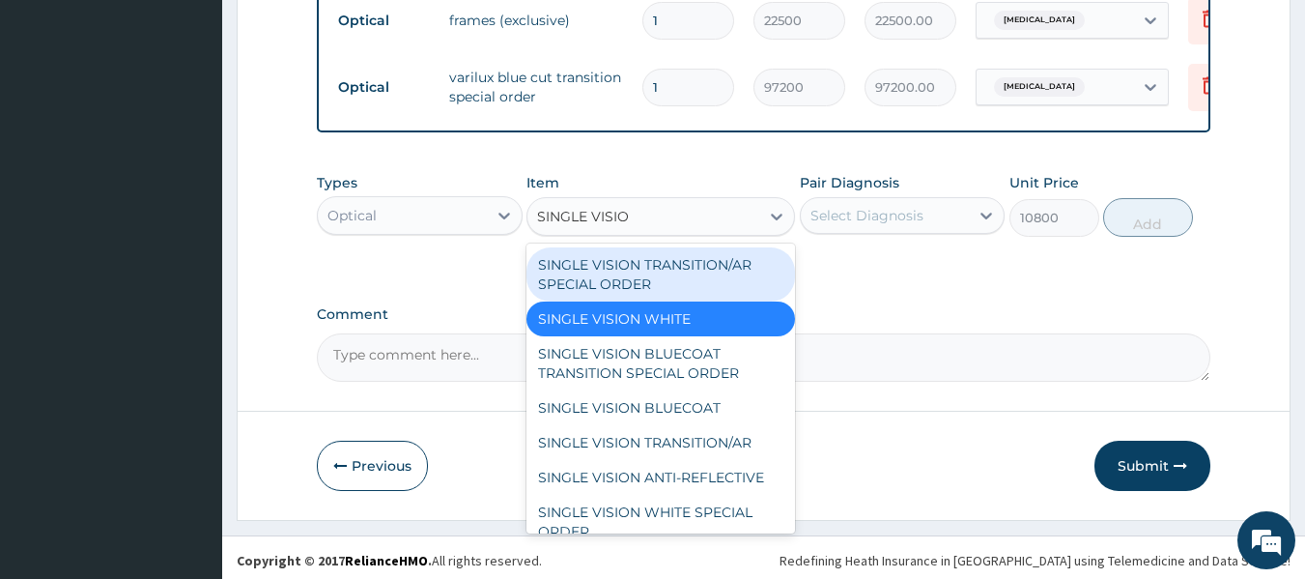
type input "SINGLE VISION"
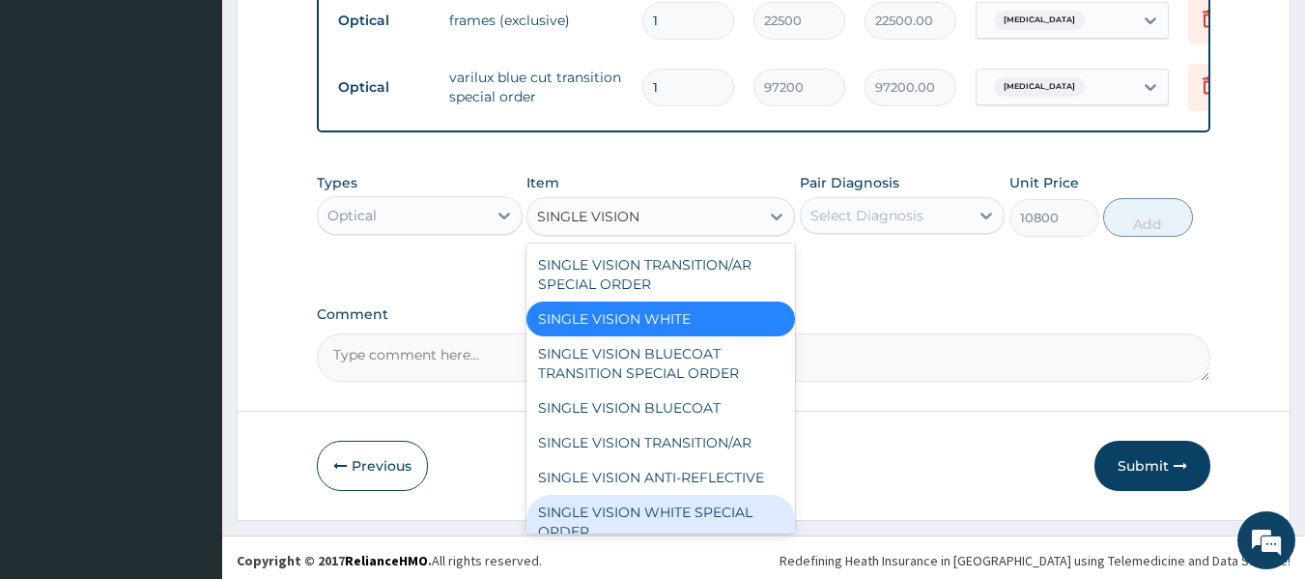
click at [685, 538] on div "SINGLE VISION WHITE SPECIAL ORDER" at bounding box center [661, 522] width 269 height 54
type input "16200"
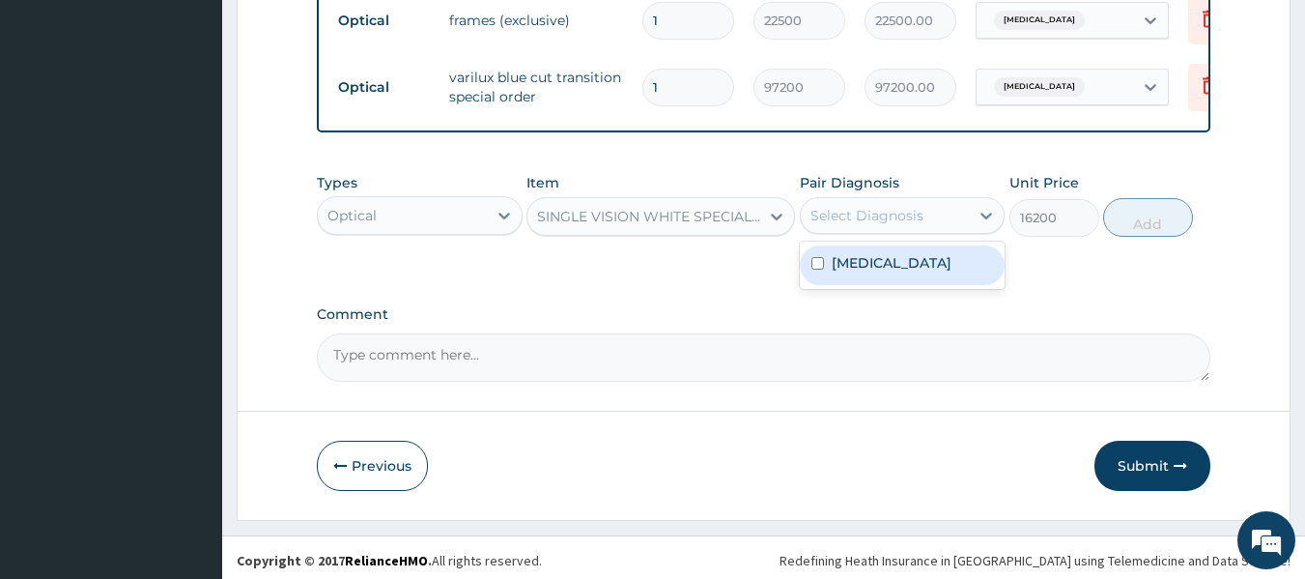
click at [907, 225] on div "Select Diagnosis" at bounding box center [867, 215] width 113 height 19
click at [866, 285] on div "Presbyopia" at bounding box center [903, 265] width 206 height 40
checkbox input "true"
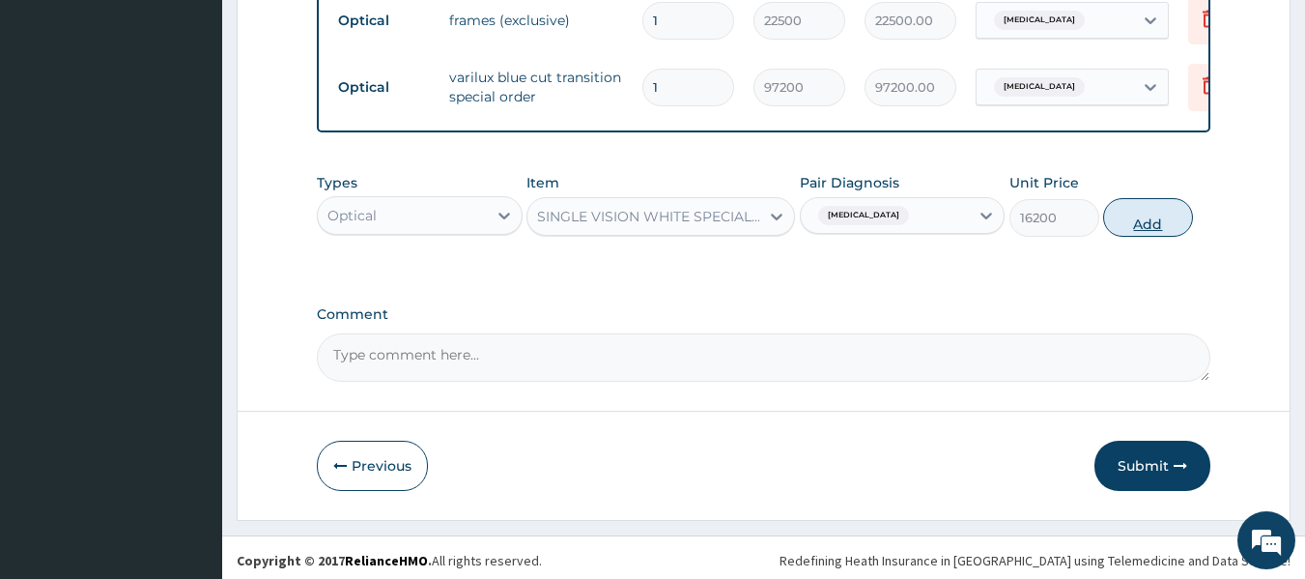
click at [1140, 227] on button "Add" at bounding box center [1149, 217] width 90 height 39
type input "0"
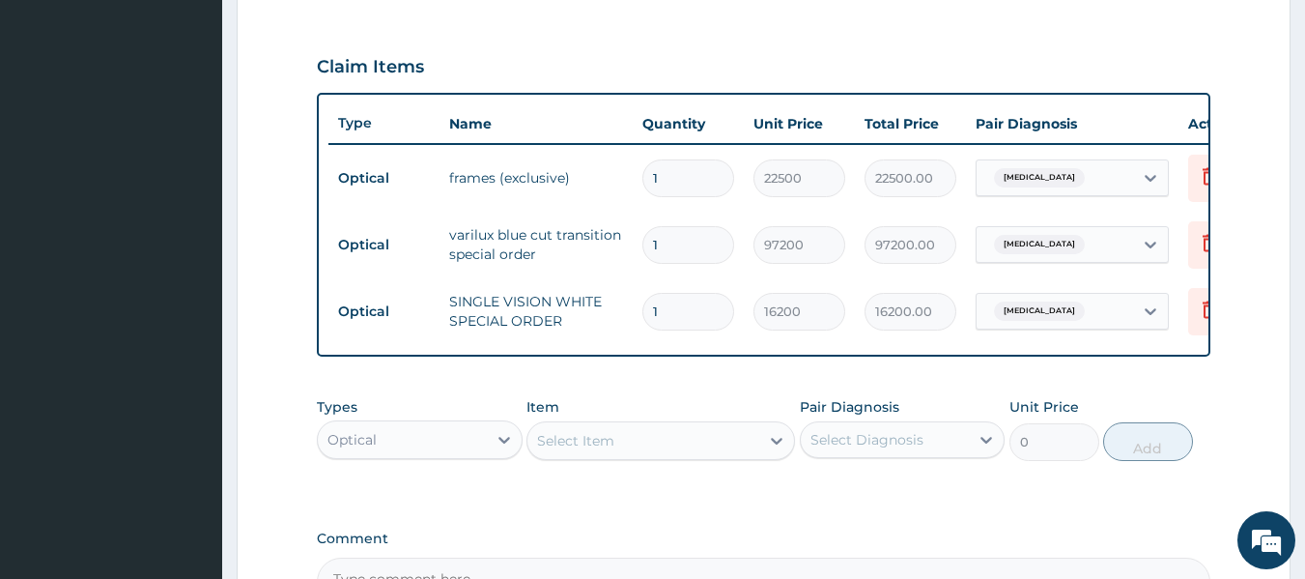
scroll to position [611, 0]
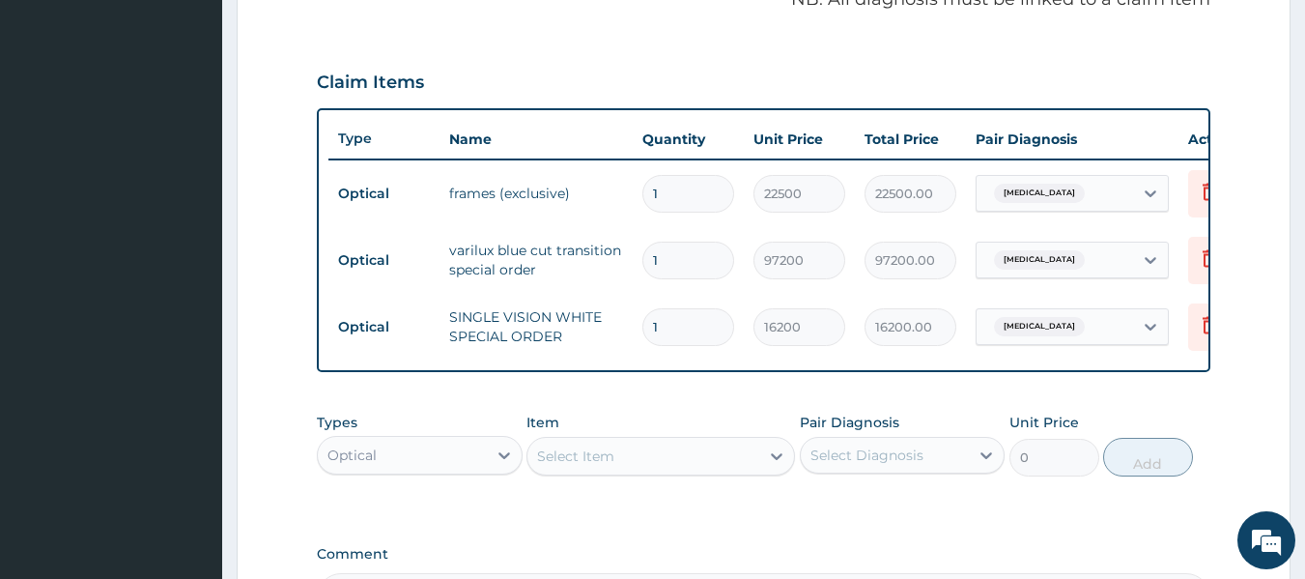
click at [1212, 263] on form "Step 2 of 2 PA Code / Prescription Code PA/235D9B Encounter Date 13-08-2025 Imp…" at bounding box center [764, 126] width 1054 height 1268
click at [1200, 257] on icon at bounding box center [1209, 257] width 23 height 23
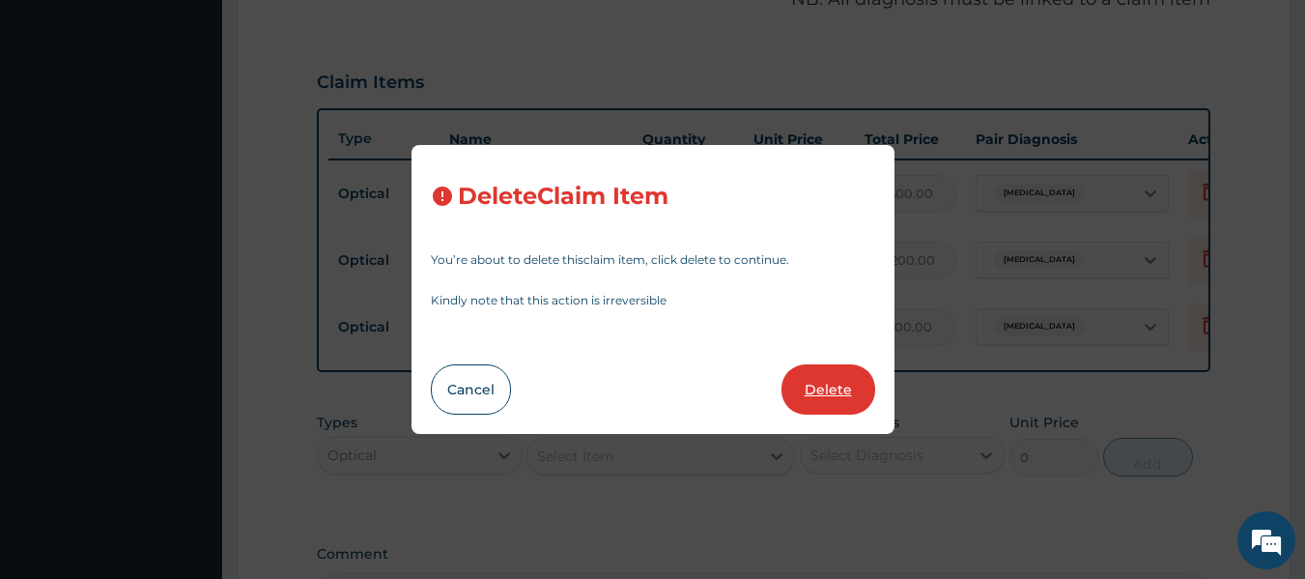
click at [851, 387] on button "Delete" at bounding box center [829, 389] width 94 height 50
type input "16200"
type input "16200.00"
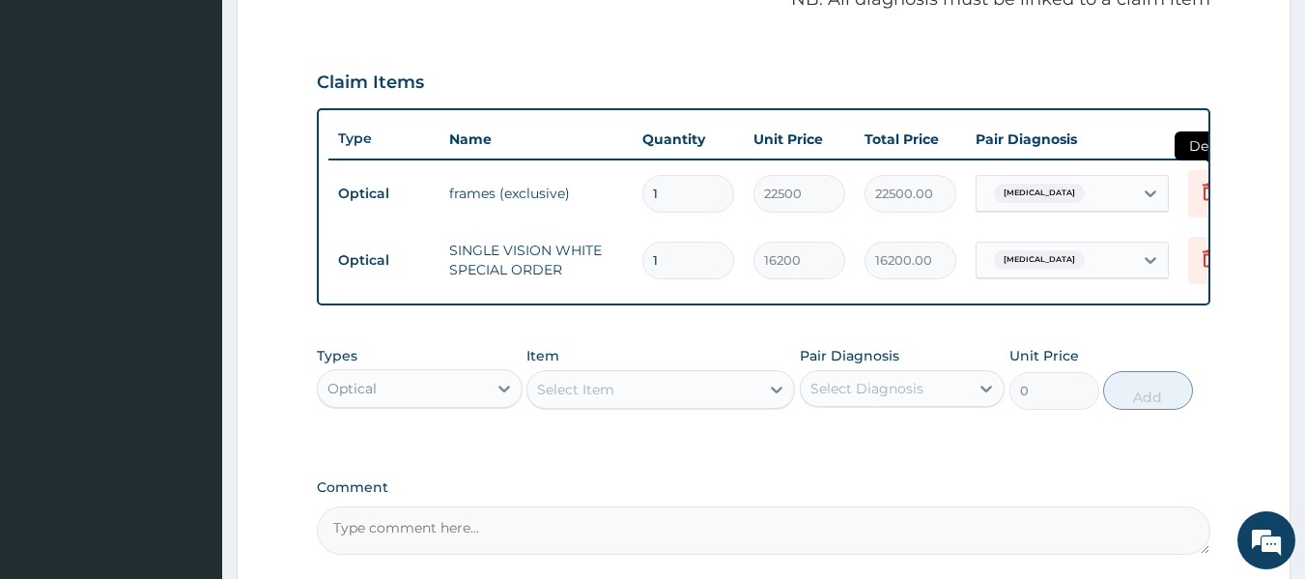
click at [1208, 190] on icon at bounding box center [1209, 191] width 23 height 23
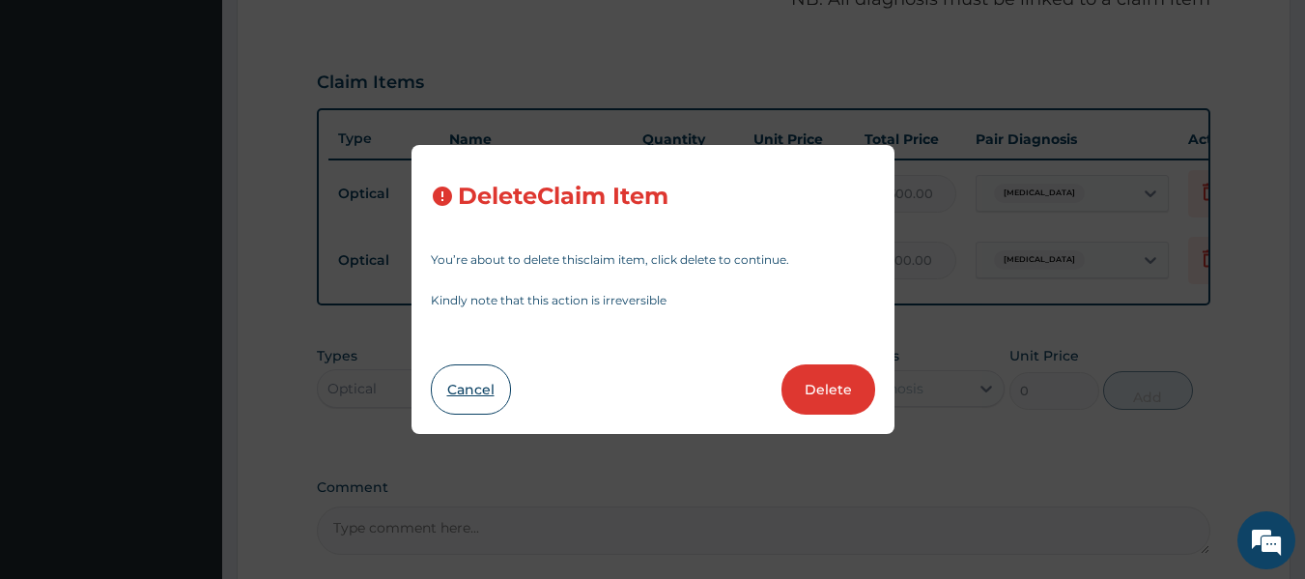
click at [454, 386] on button "Cancel" at bounding box center [471, 389] width 80 height 50
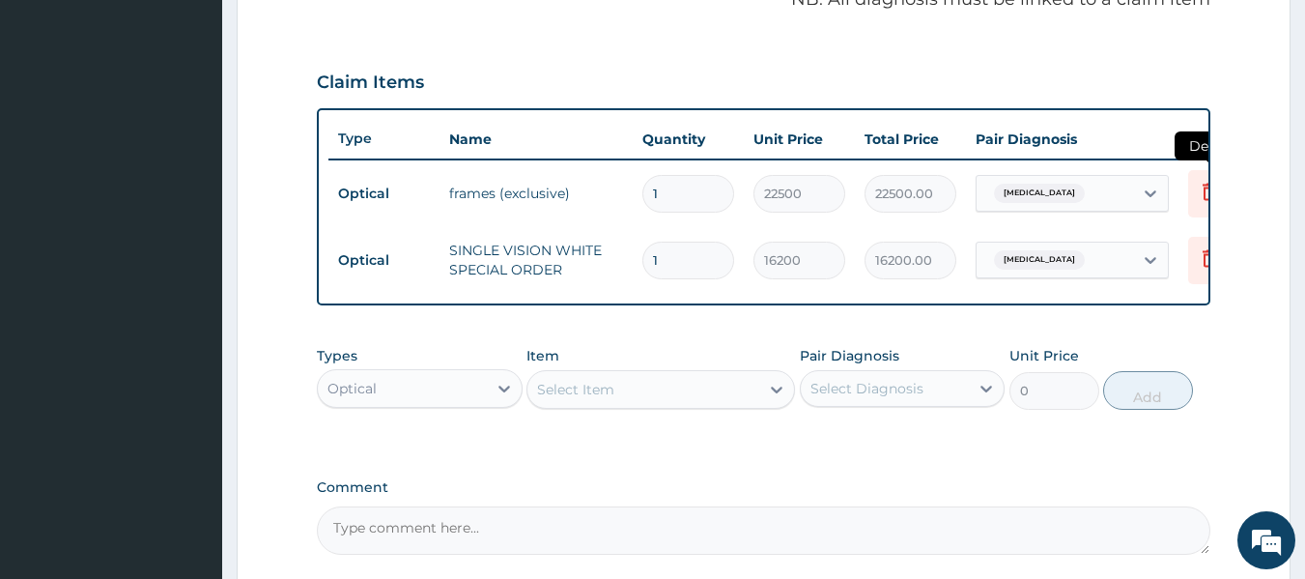
click at [1198, 194] on icon at bounding box center [1209, 191] width 23 height 23
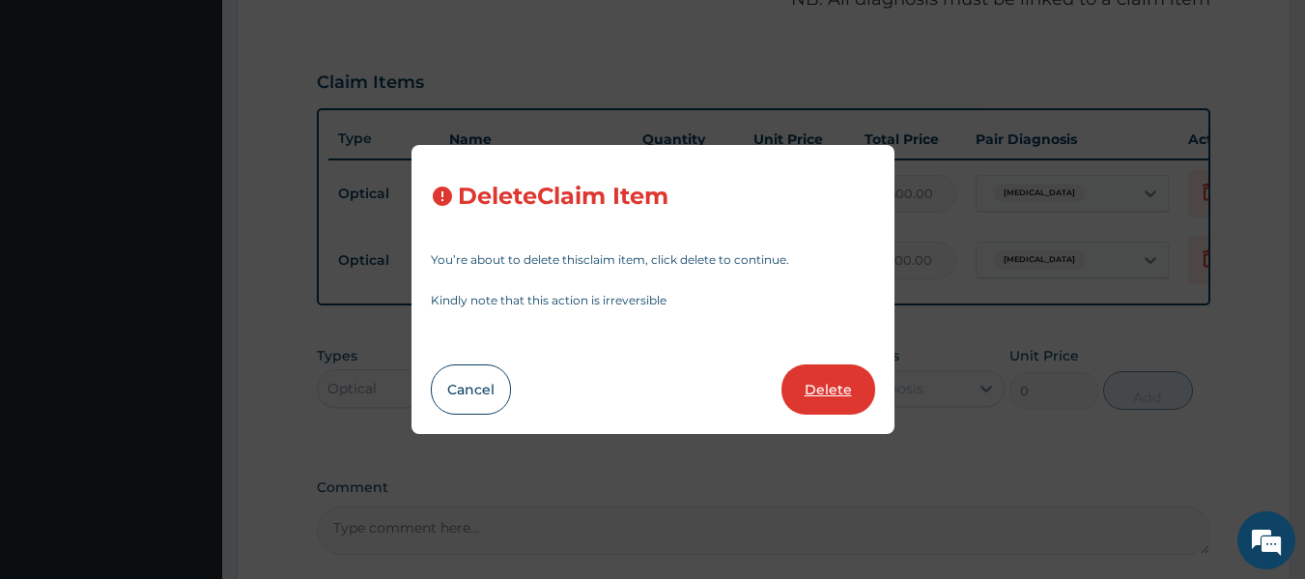
click at [846, 385] on button "Delete" at bounding box center [829, 389] width 94 height 50
type input "16200"
type input "16200.00"
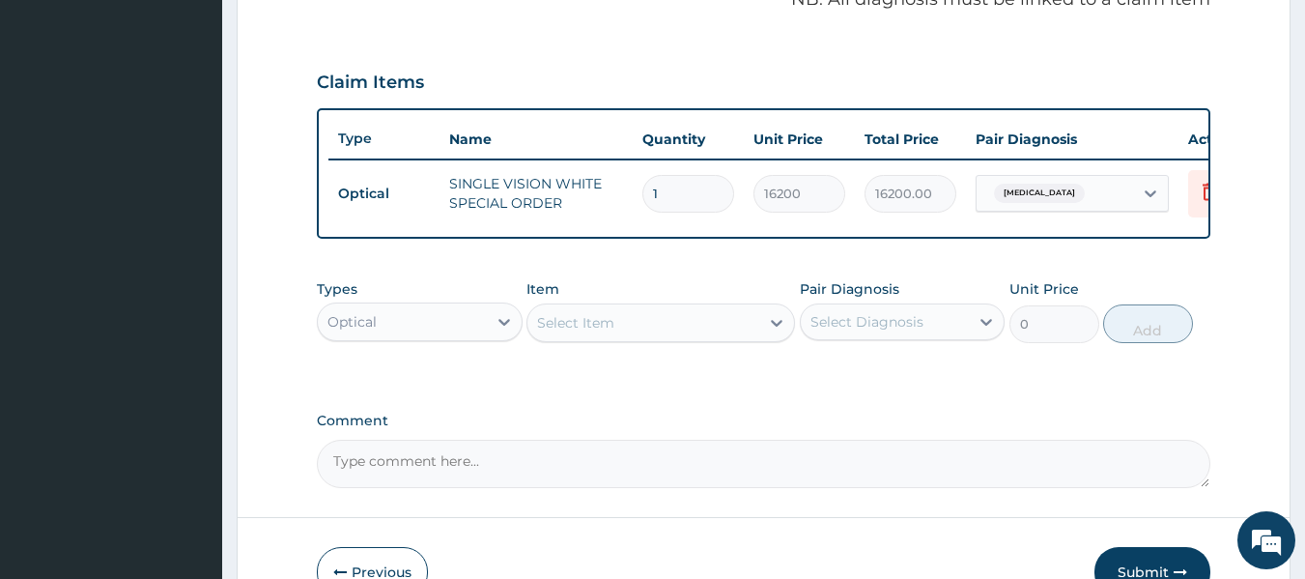
click at [477, 486] on textarea "Comment" at bounding box center [764, 464] width 895 height 48
click at [475, 476] on textarea "KINDLY NOTE THAT ENROLLEE'S LENS AND FRAME IS 15,000." at bounding box center [764, 464] width 895 height 48
click at [454, 473] on textarea "KINDLY NOTE THAT APPROVED ENROLLEE'S LENS AND FRAME IS 15,000." at bounding box center [764, 464] width 895 height 48
click at [0, 0] on span "THE" at bounding box center [0, 0] width 0 height 0
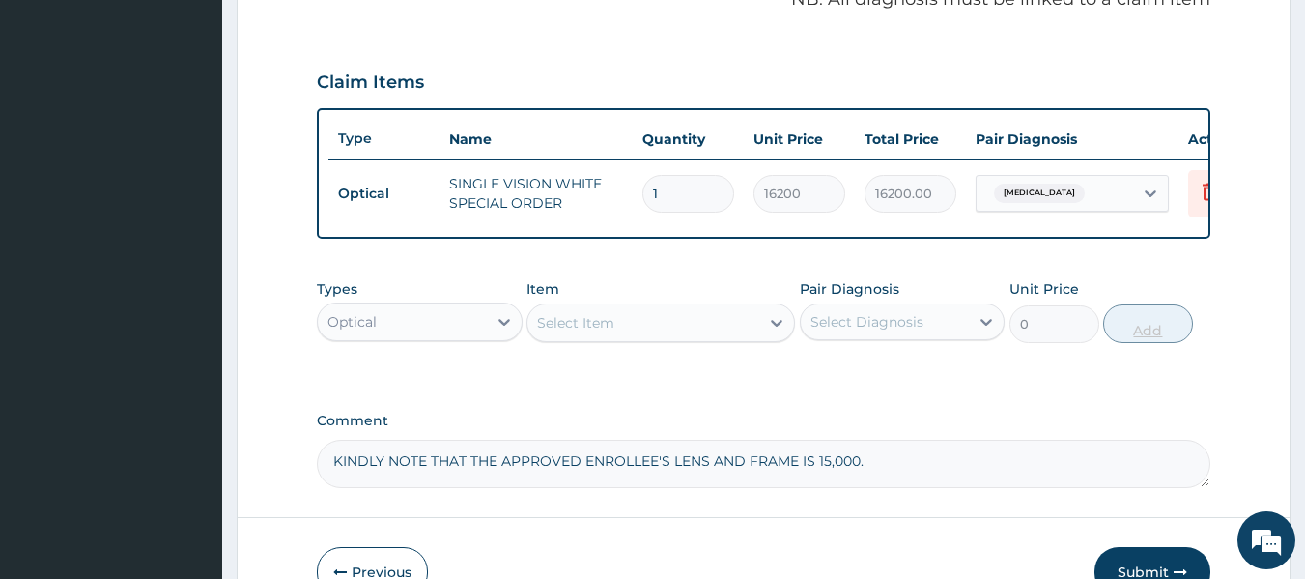
type textarea "KINDLY NOTE THAT THE APPROVED ENROLLEE'S LENS AND FRAME IS 15,000."
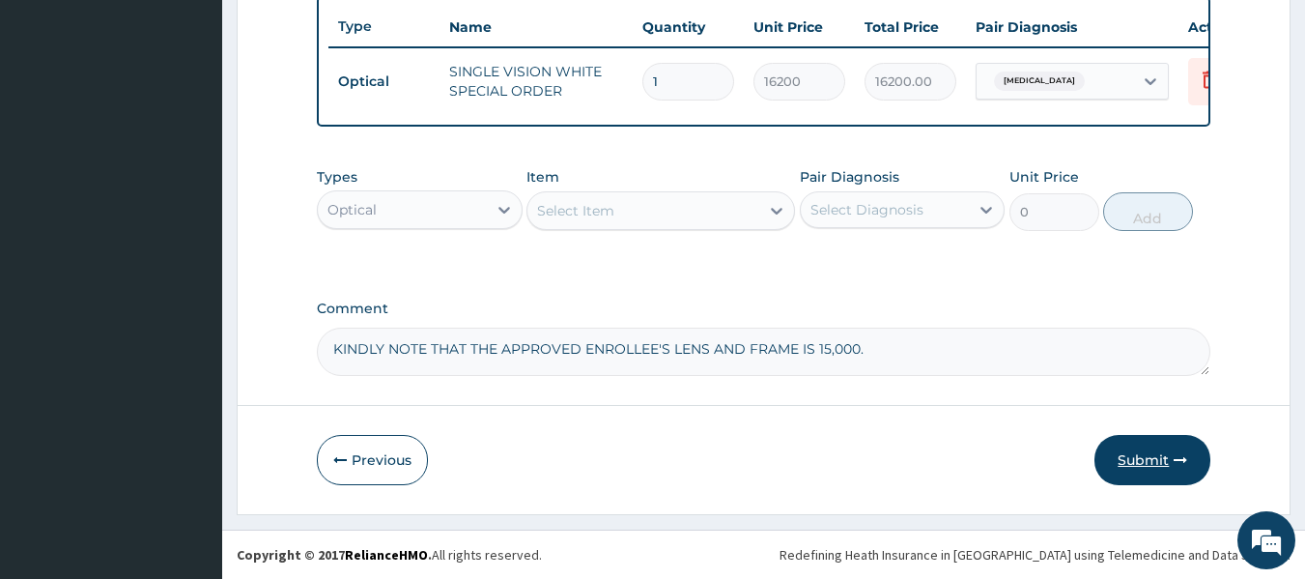
click at [1124, 456] on button "Submit" at bounding box center [1153, 460] width 116 height 50
